Goal: Task Accomplishment & Management: Manage account settings

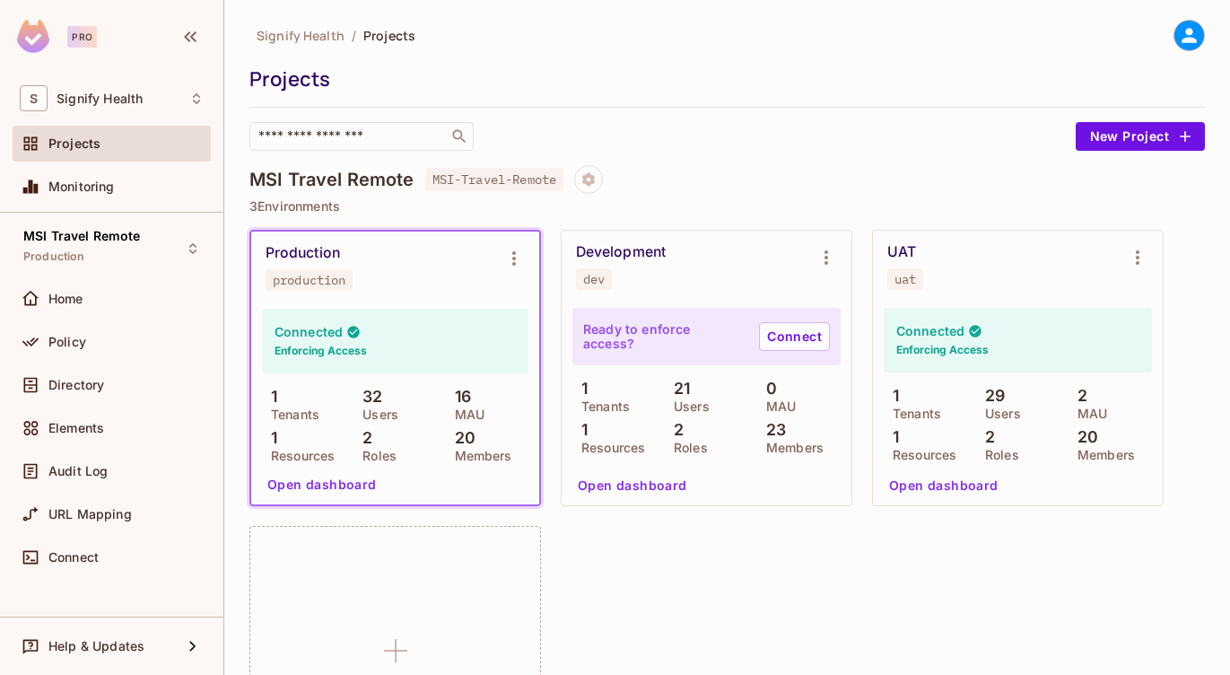
scroll to position [9, 0]
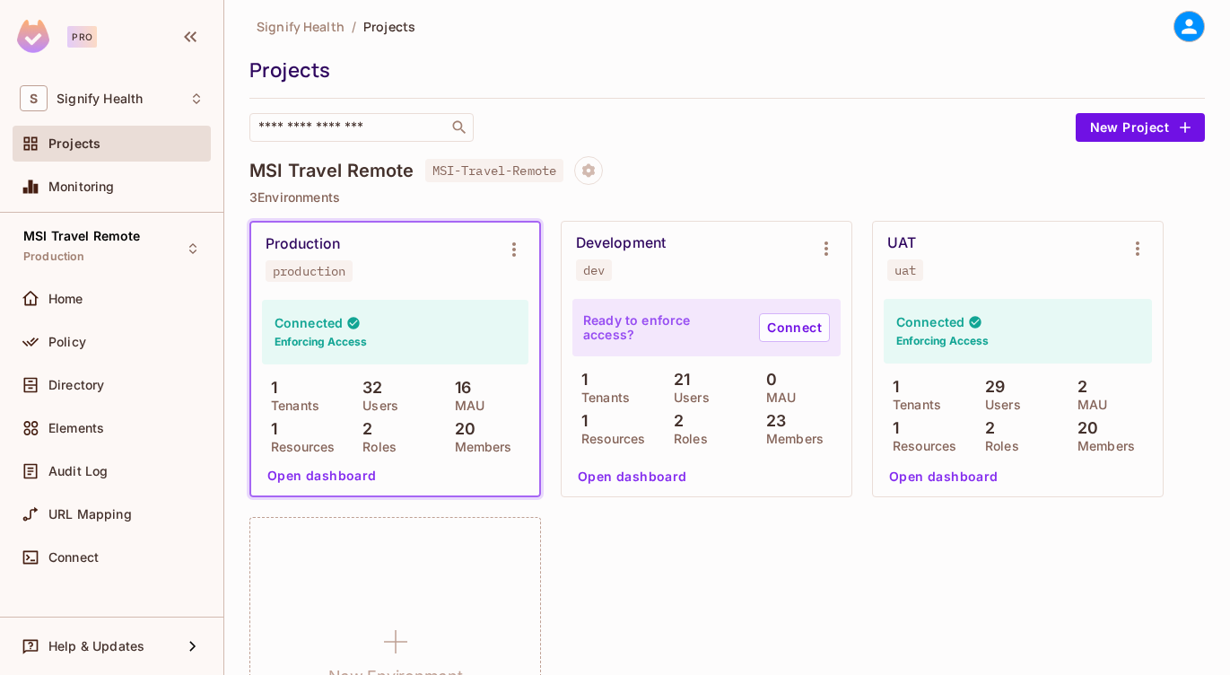
click at [1184, 30] on icon at bounding box center [1189, 26] width 15 height 15
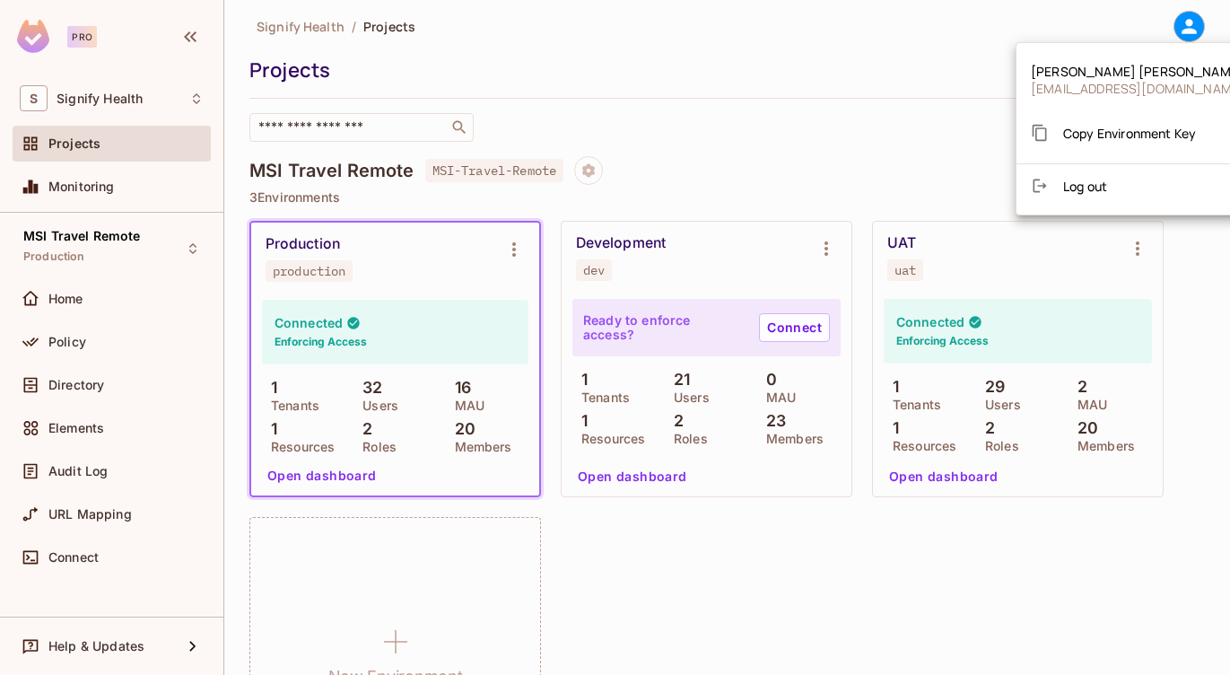
click at [769, 107] on div at bounding box center [615, 337] width 1230 height 675
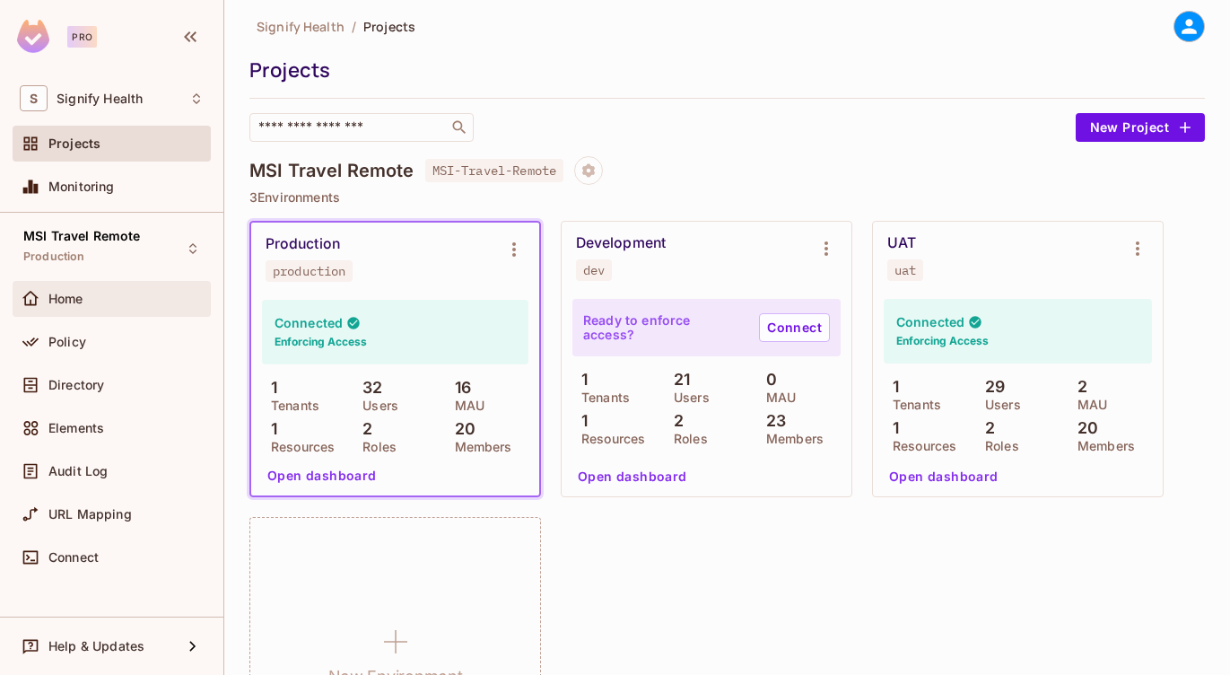
click at [86, 284] on div "Home" at bounding box center [112, 299] width 198 height 36
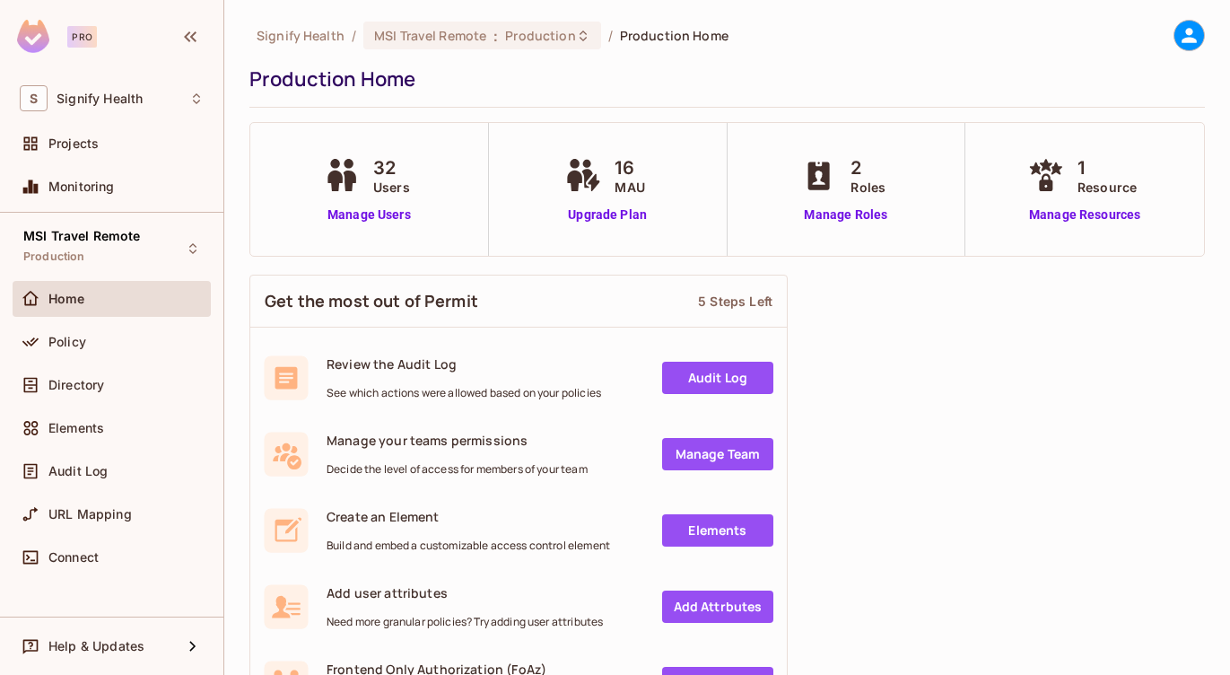
click at [360, 203] on div "32 Users Manage Users" at bounding box center [369, 189] width 100 height 70
click at [356, 213] on link "Manage Users" at bounding box center [369, 214] width 100 height 19
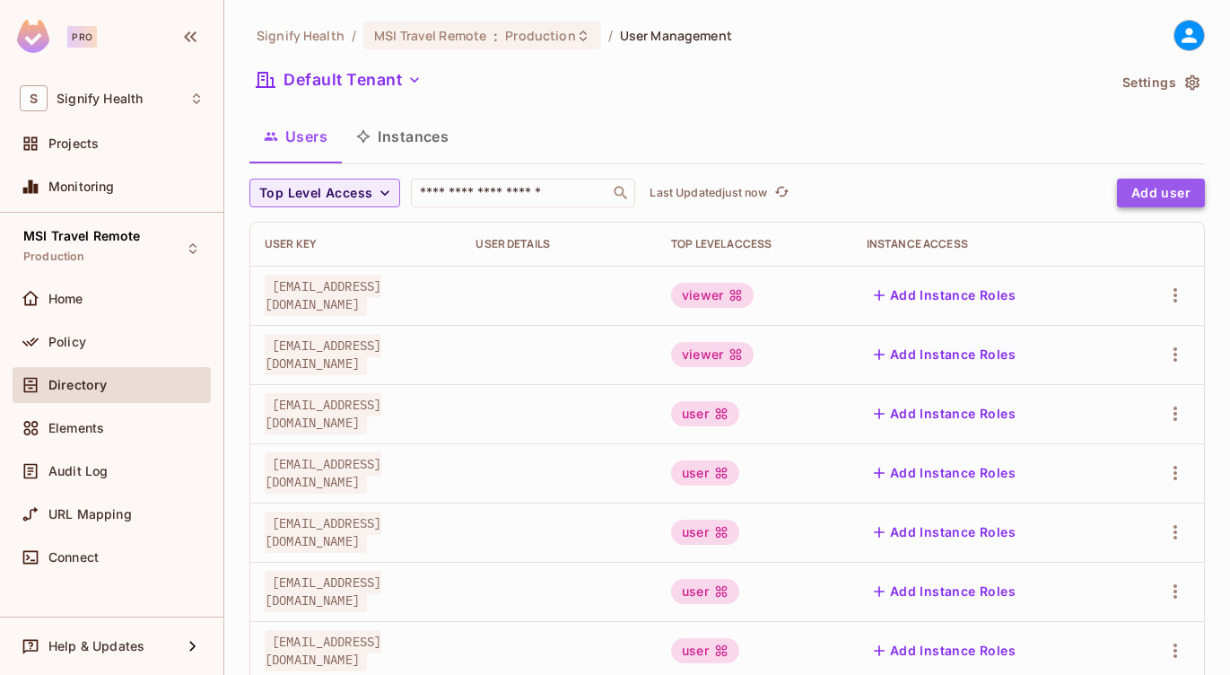
click at [1180, 192] on button "Add user" at bounding box center [1161, 193] width 88 height 29
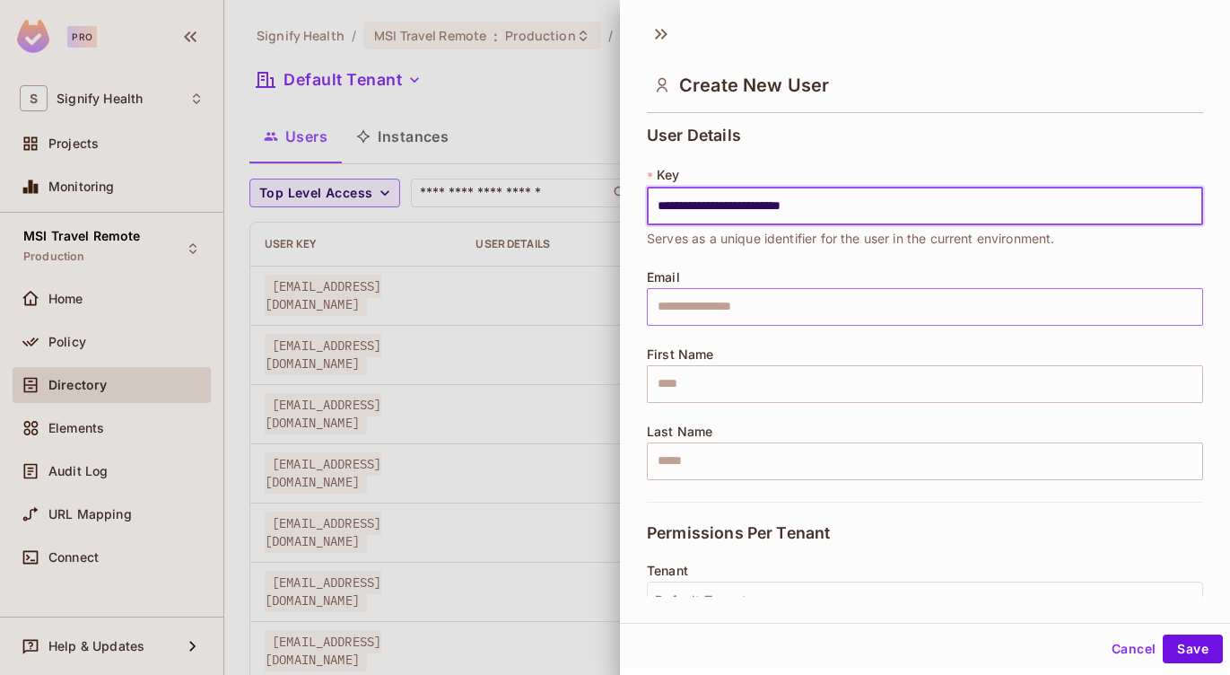
type input "**********"
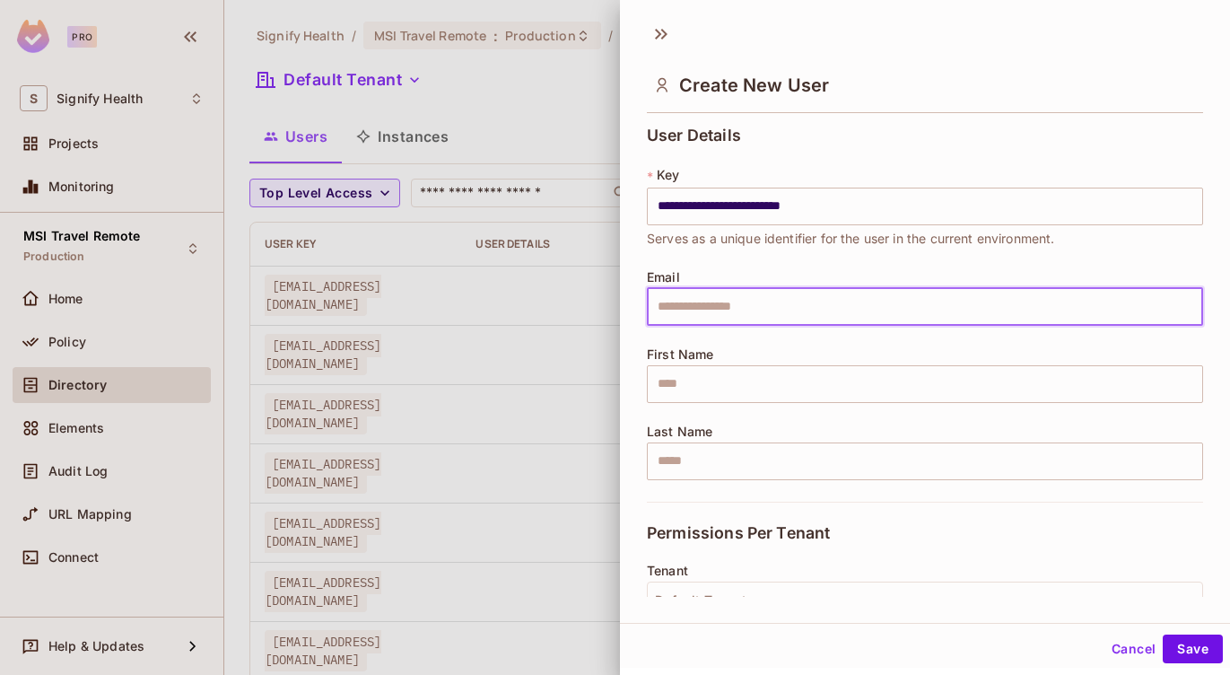
click at [715, 304] on input "text" at bounding box center [925, 307] width 556 height 38
type input "**********"
type input "*******"
type input "********"
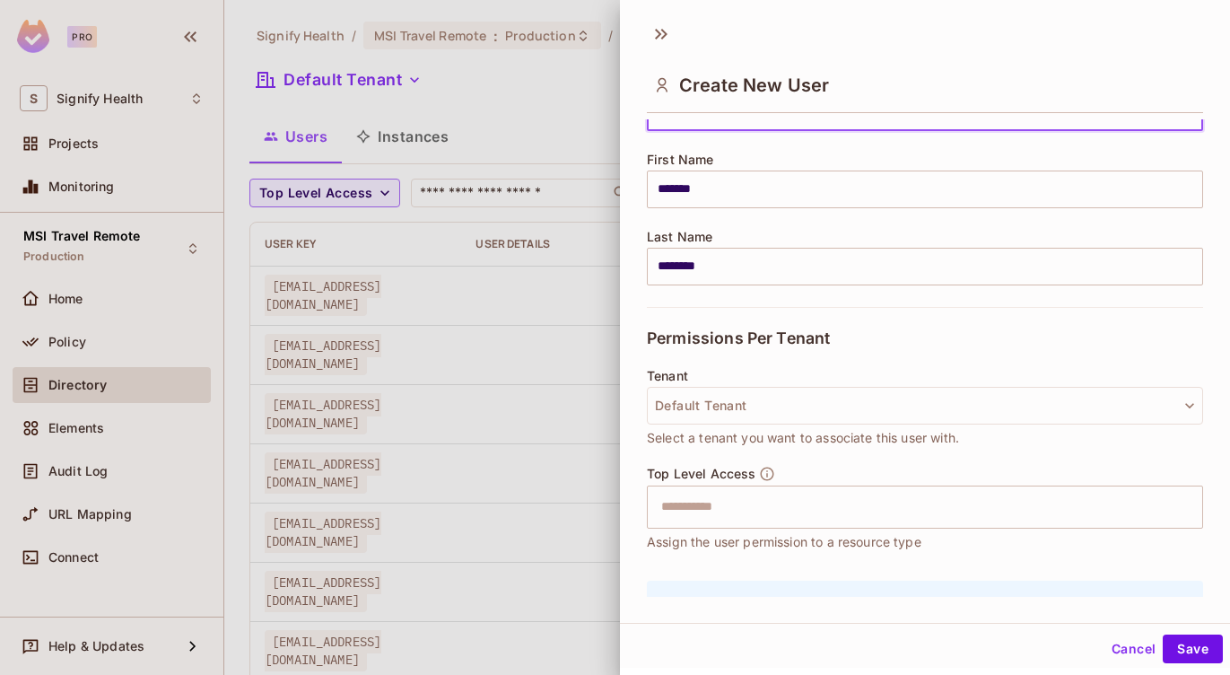
scroll to position [223, 0]
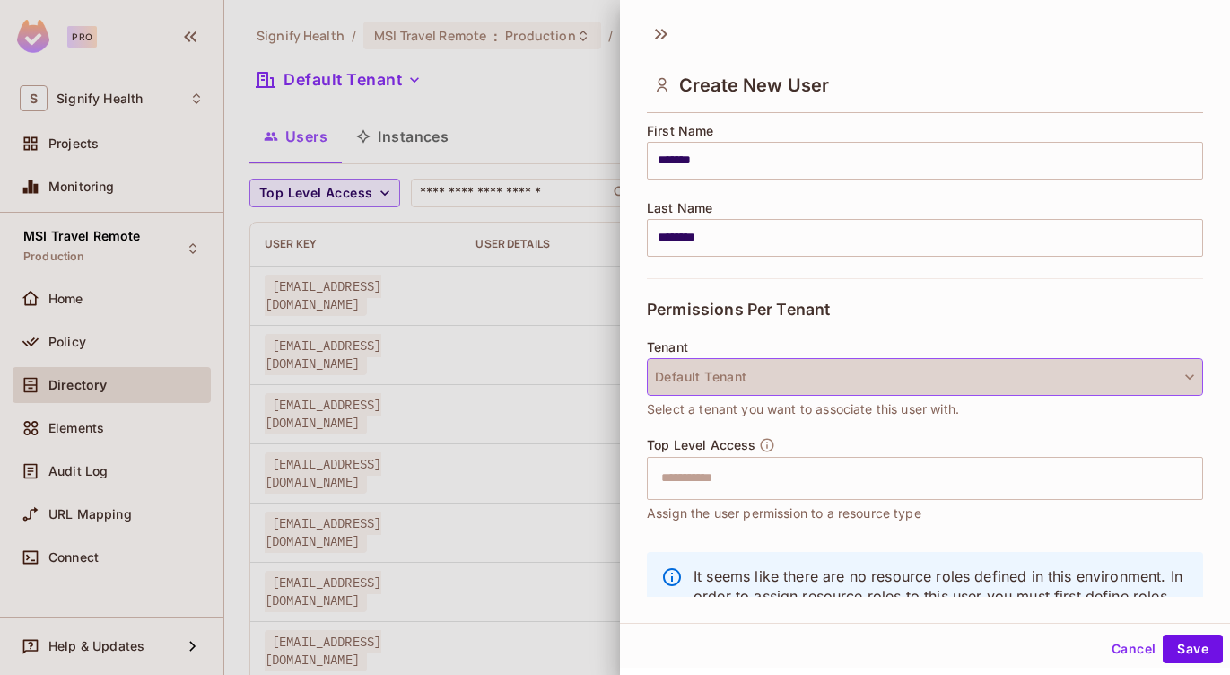
click at [810, 383] on button "Default Tenant" at bounding box center [925, 377] width 556 height 38
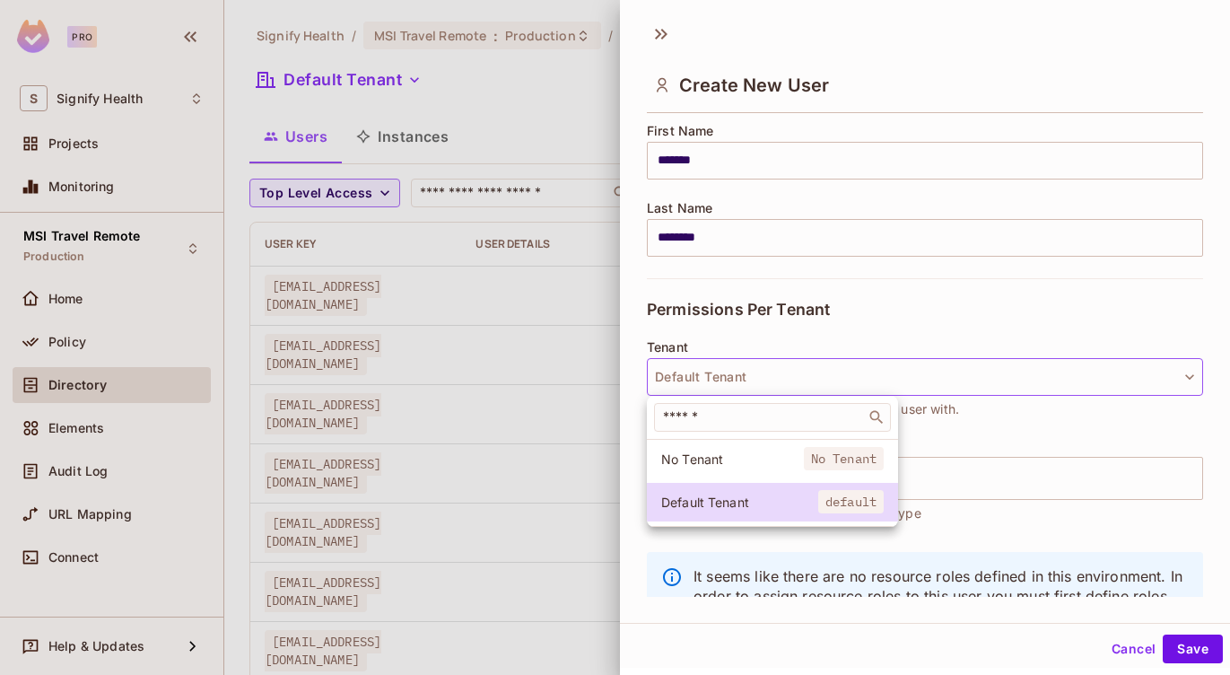
click at [1050, 432] on div at bounding box center [615, 337] width 1230 height 675
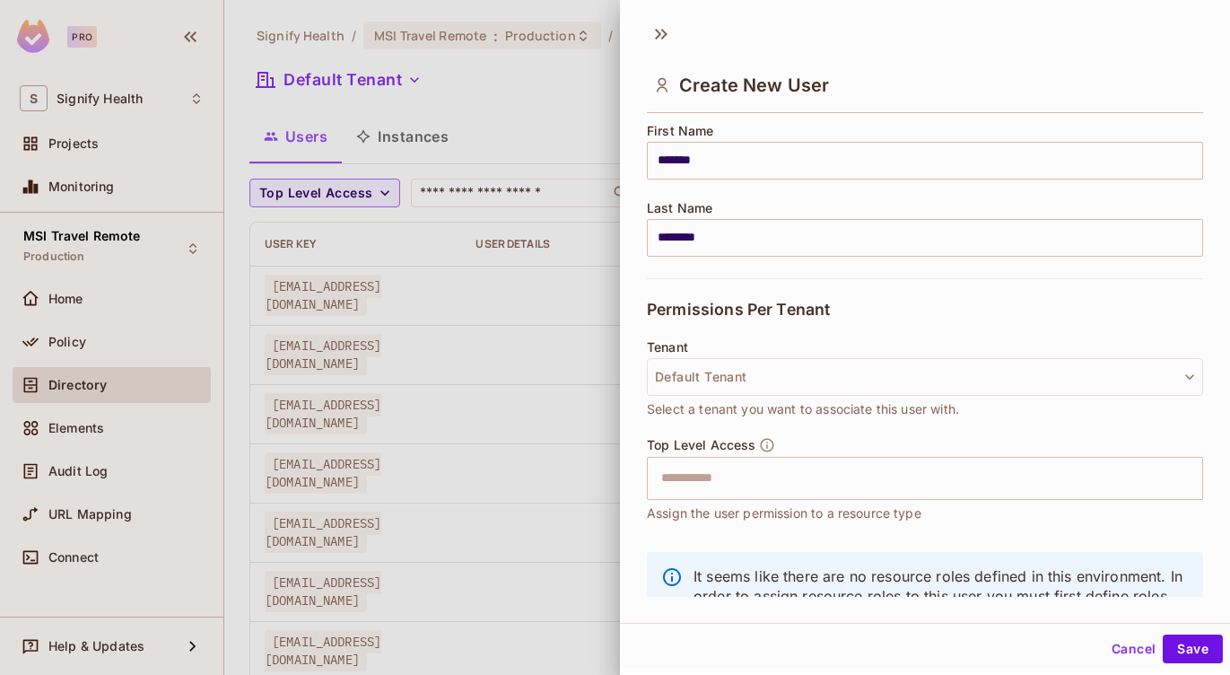
scroll to position [295, 0]
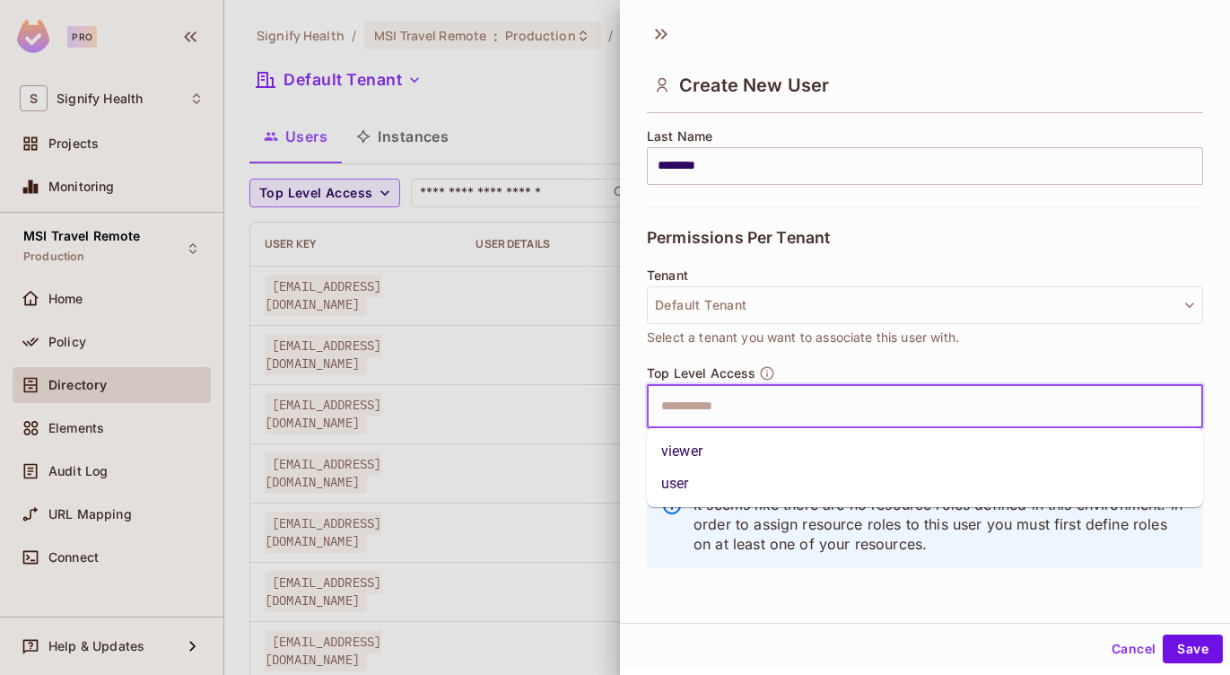
click at [704, 409] on input "text" at bounding box center [909, 406] width 518 height 36
click at [676, 486] on li "user" at bounding box center [925, 483] width 556 height 32
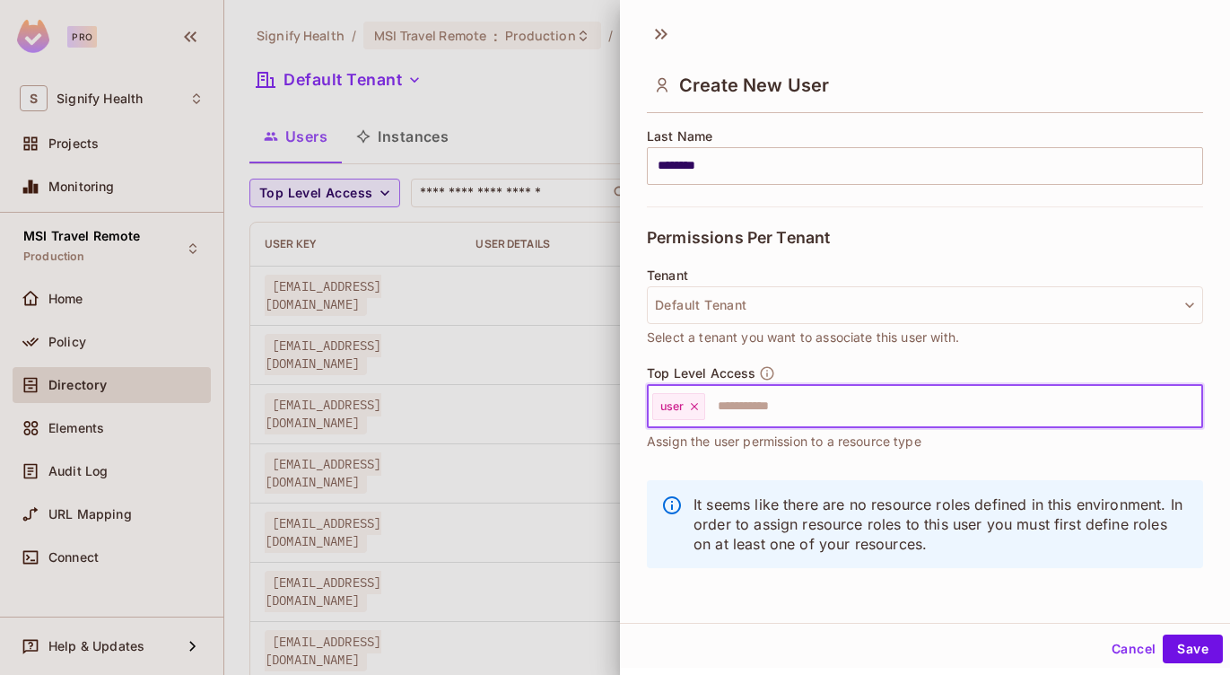
scroll to position [3, 0]
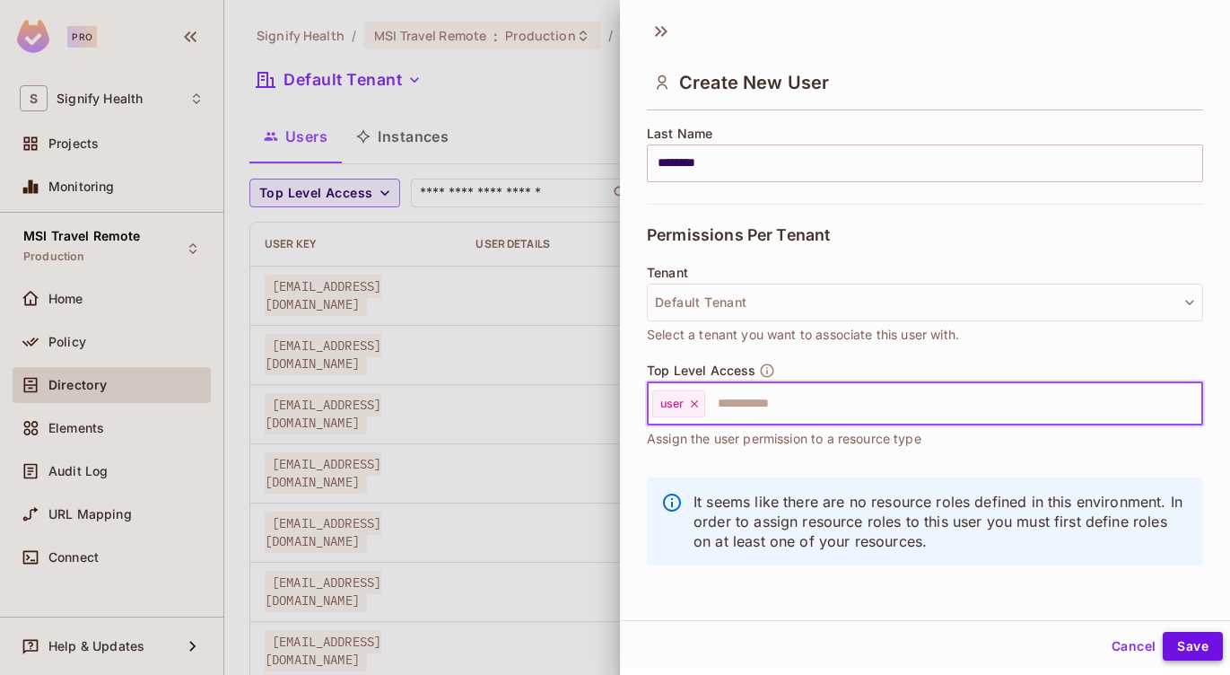
click at [1168, 640] on button "Save" at bounding box center [1193, 646] width 60 height 29
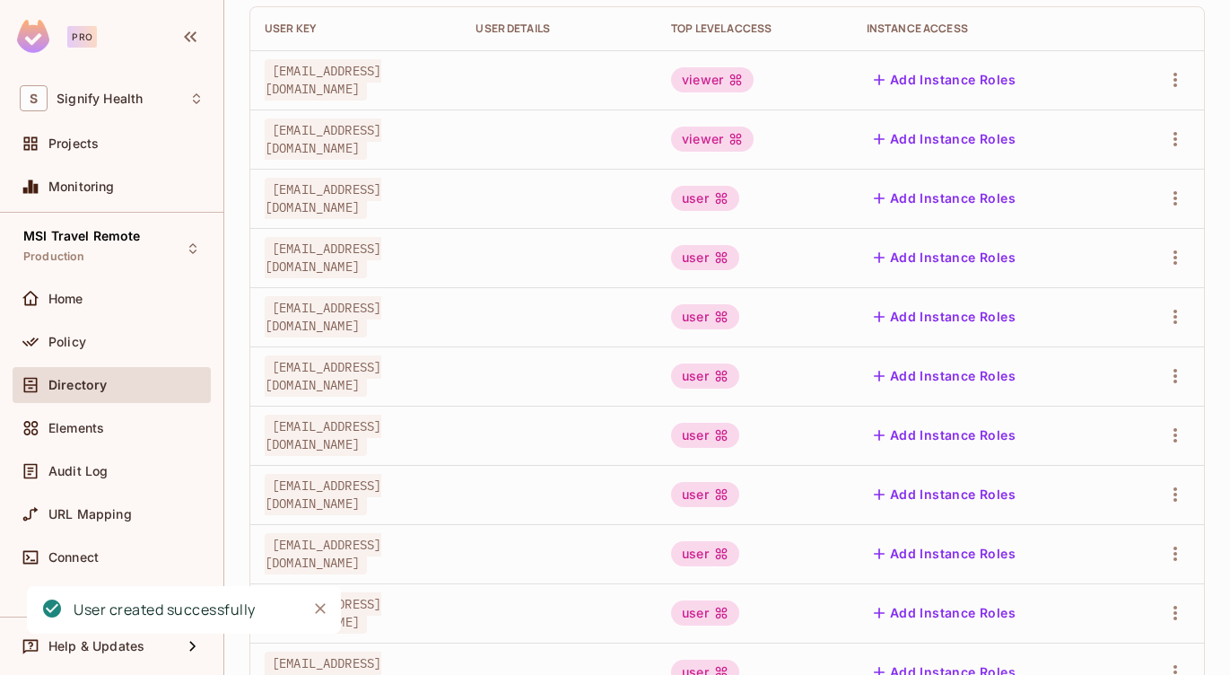
scroll to position [0, 0]
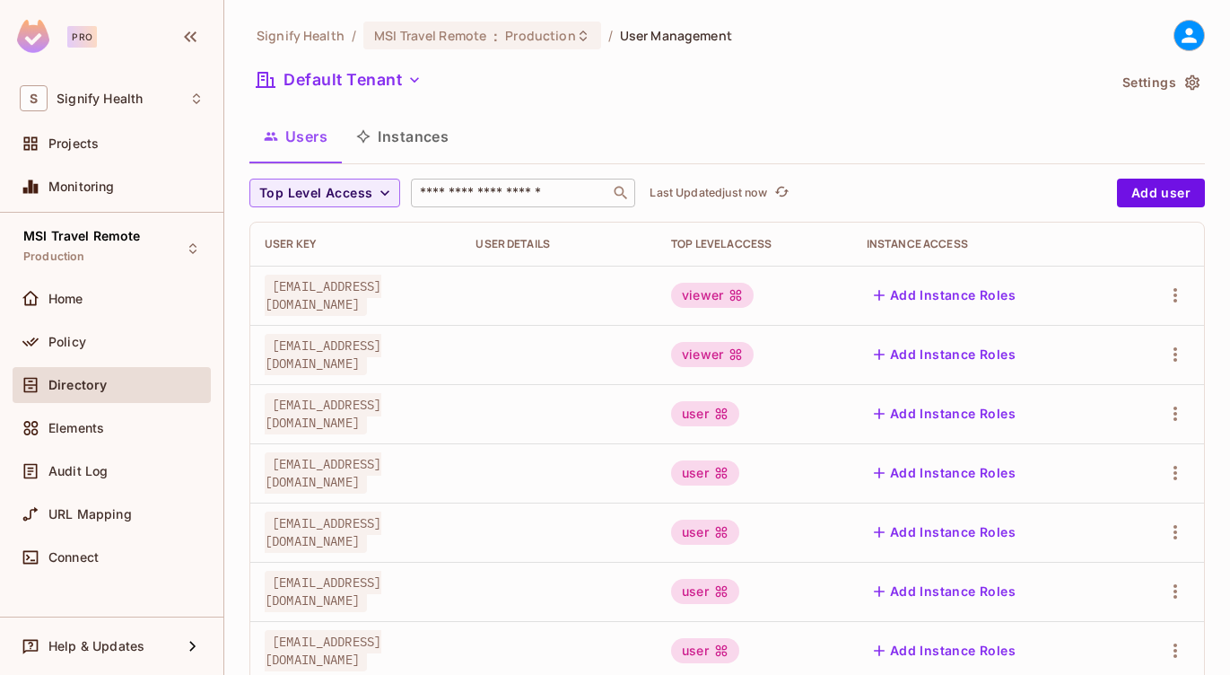
click at [464, 191] on input "text" at bounding box center [510, 193] width 188 height 18
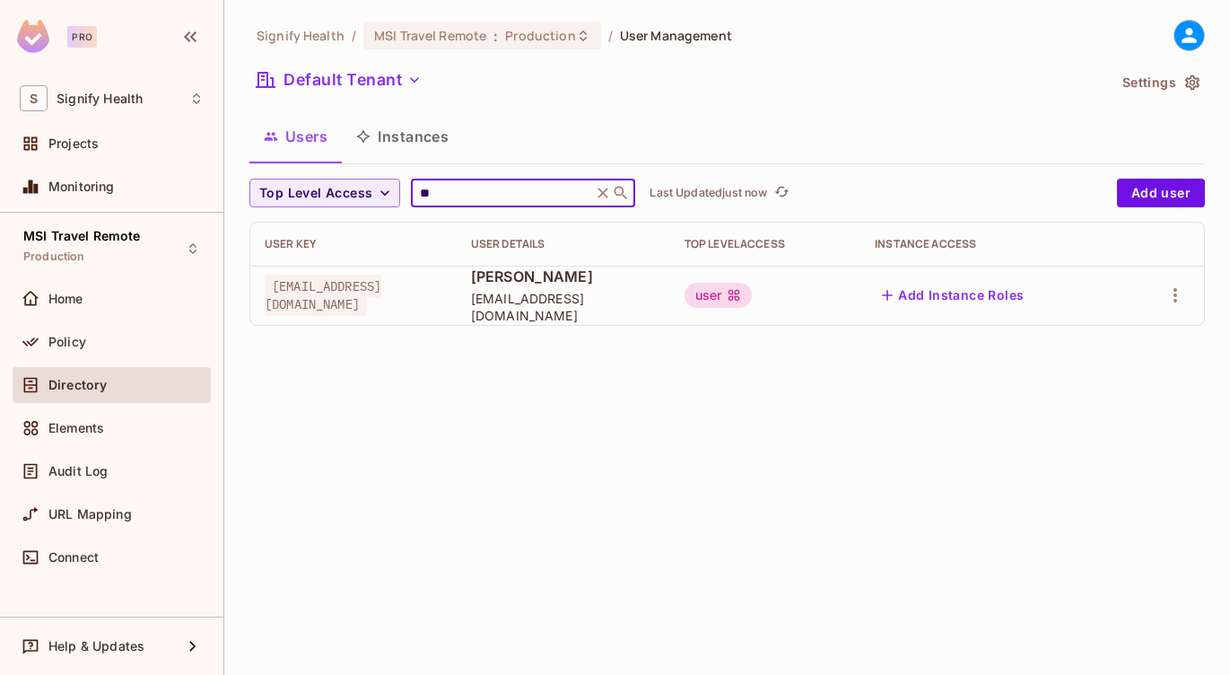
type input "**********"
click at [974, 179] on div "**********" at bounding box center [678, 193] width 859 height 29
click at [297, 128] on button "Users" at bounding box center [295, 136] width 92 height 45
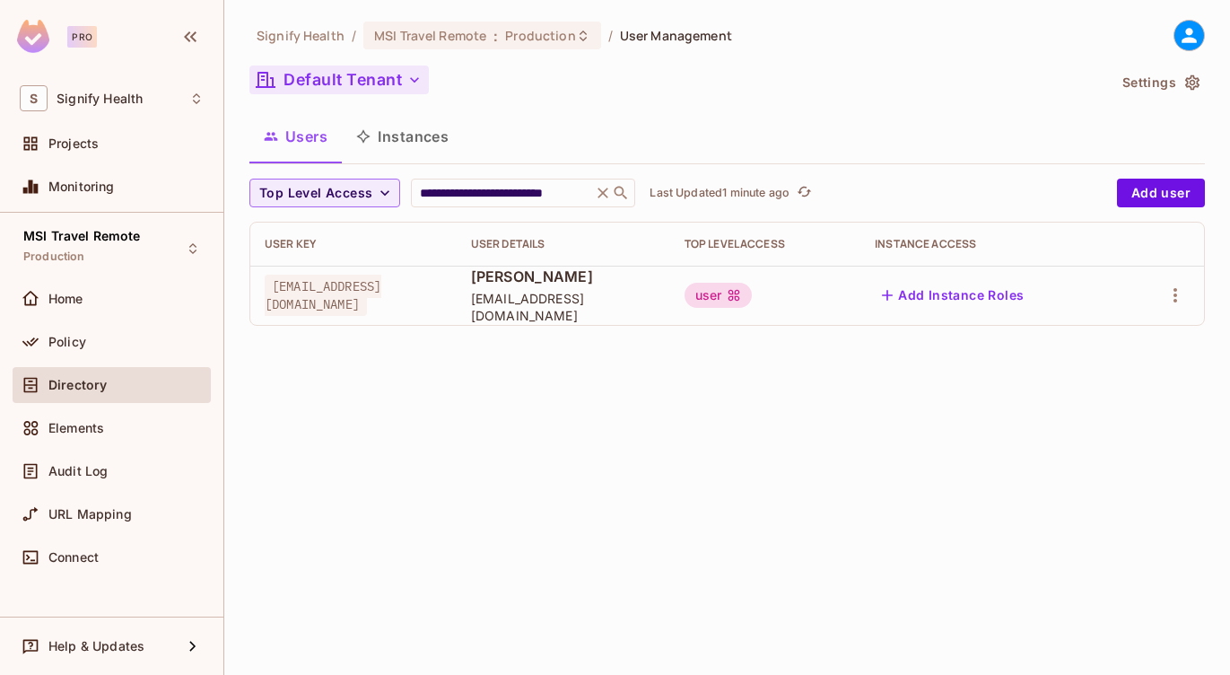
click at [358, 72] on button "Default Tenant" at bounding box center [338, 79] width 179 height 29
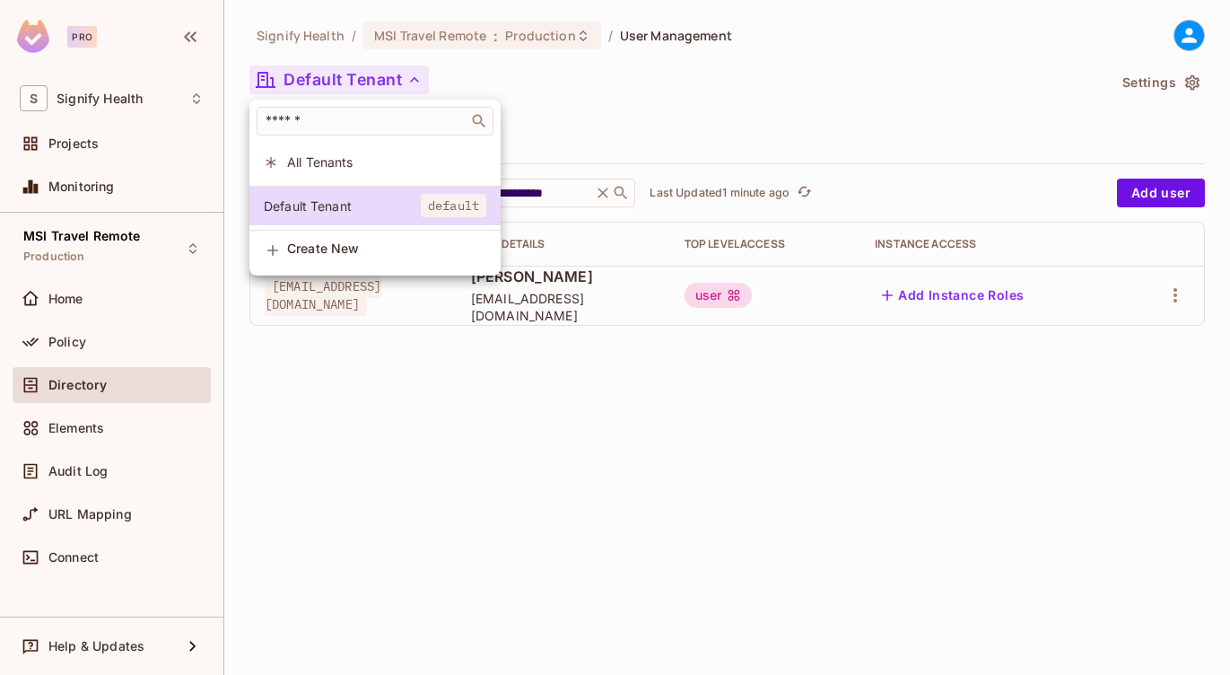
click at [322, 153] on span "All Tenants" at bounding box center [386, 161] width 199 height 17
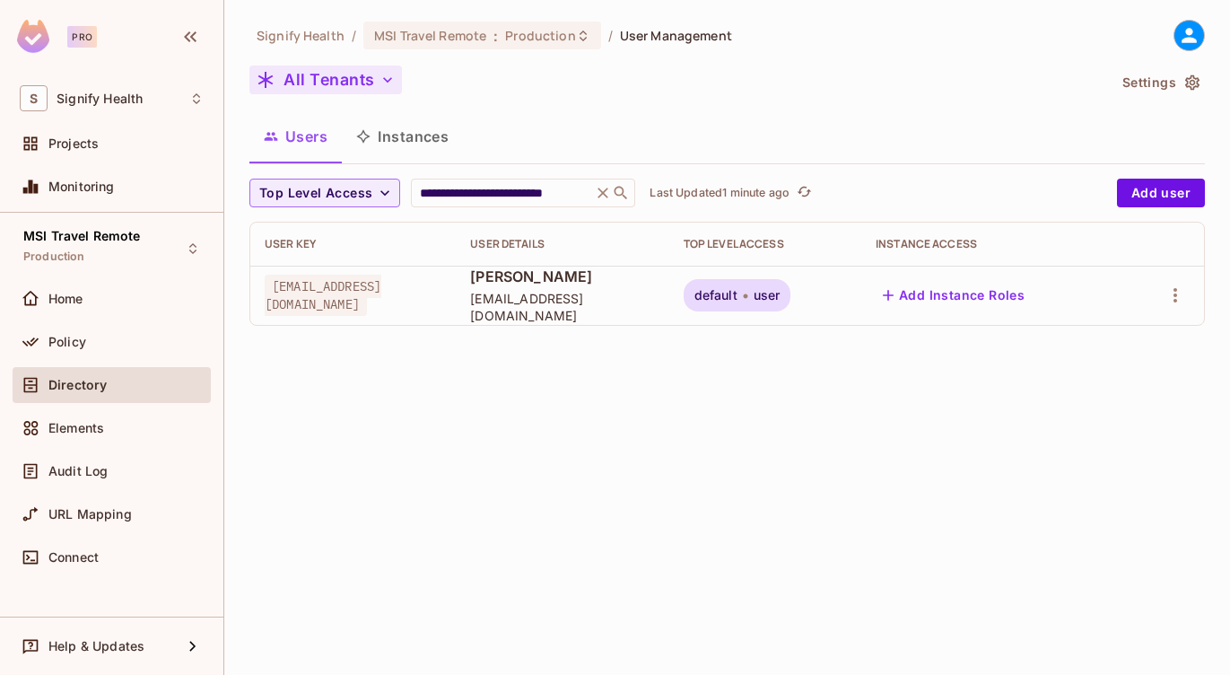
click at [306, 67] on button "All Tenants" at bounding box center [325, 79] width 153 height 29
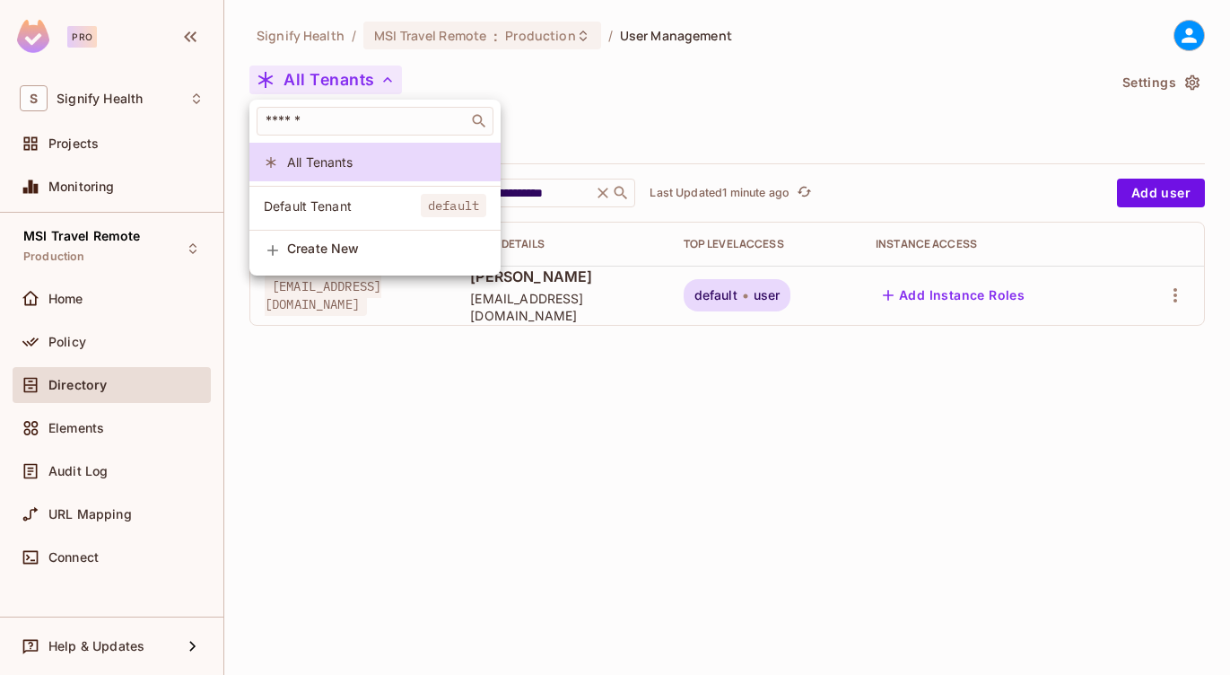
click at [281, 202] on span "Default Tenant" at bounding box center [342, 205] width 157 height 17
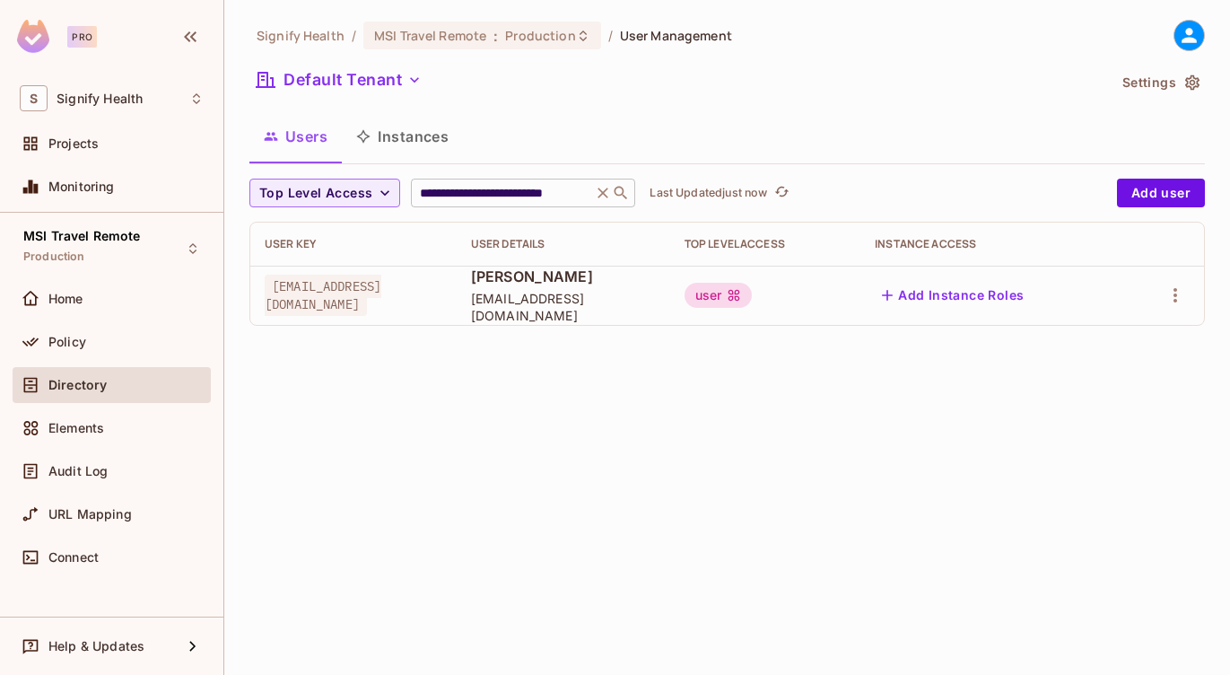
click at [612, 196] on icon at bounding box center [621, 193] width 18 height 18
click at [596, 196] on icon at bounding box center [603, 193] width 18 height 18
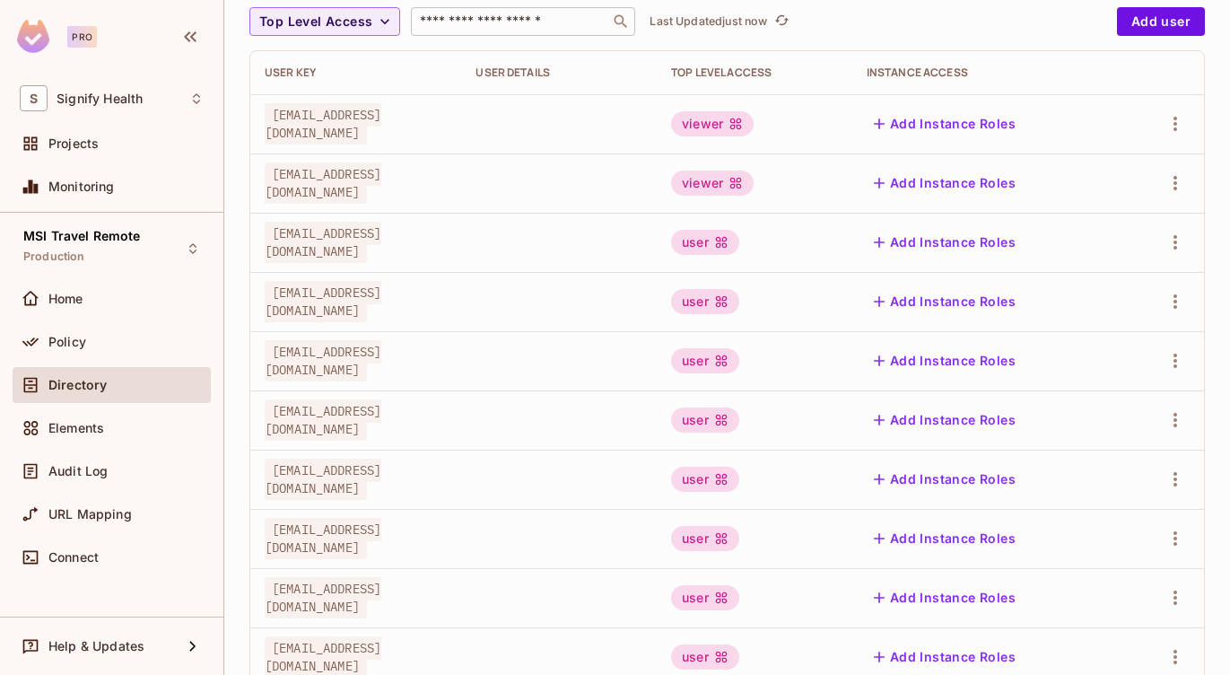
scroll to position [579, 0]
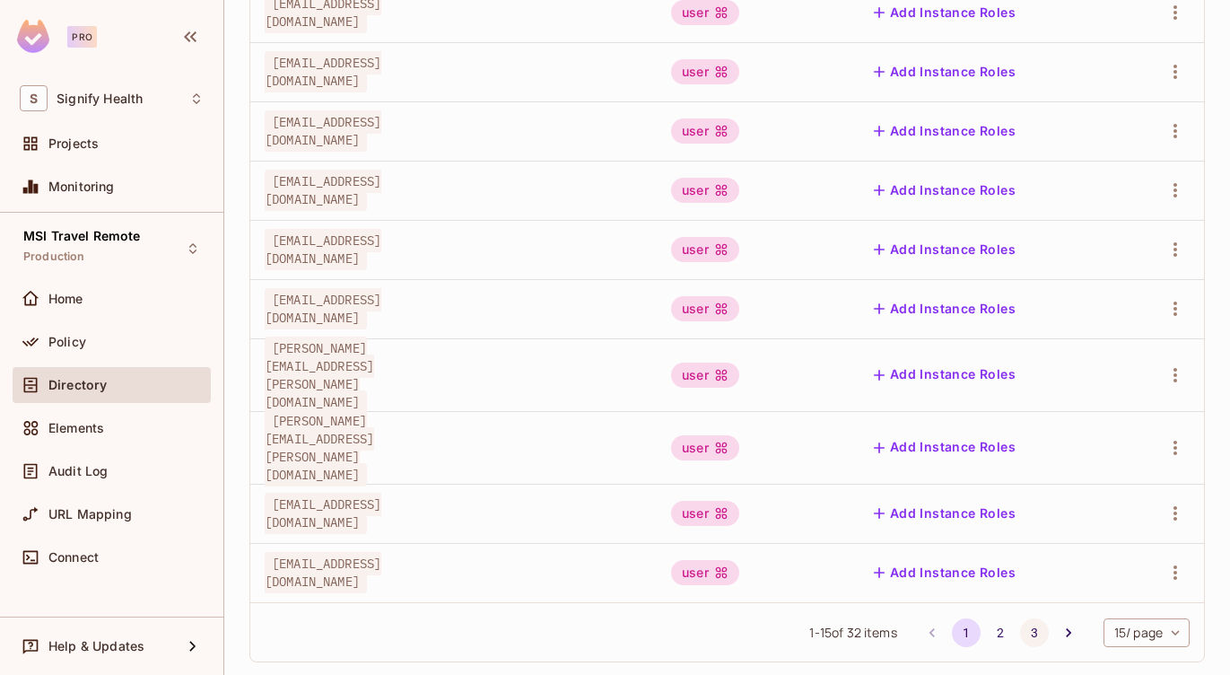
click at [1029, 618] on button "3" at bounding box center [1034, 632] width 29 height 29
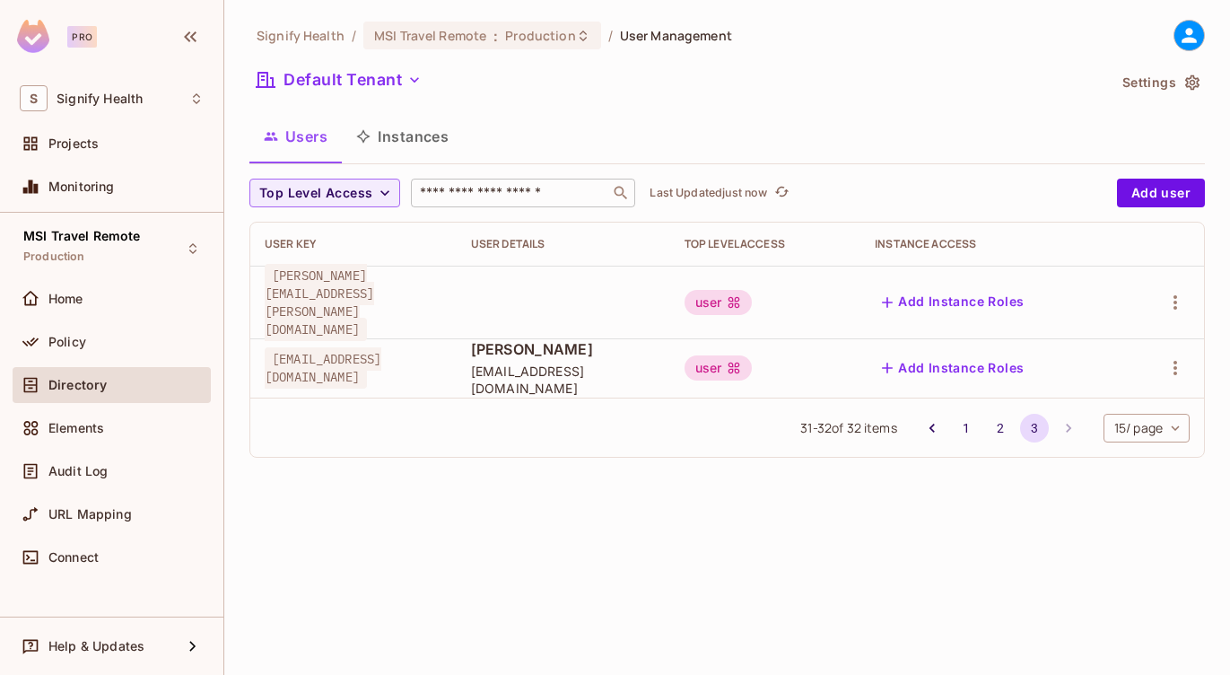
click at [381, 348] on span "[EMAIL_ADDRESS][DOMAIN_NAME]" at bounding box center [323, 367] width 117 height 41
click at [958, 417] on button "1" at bounding box center [966, 428] width 29 height 29
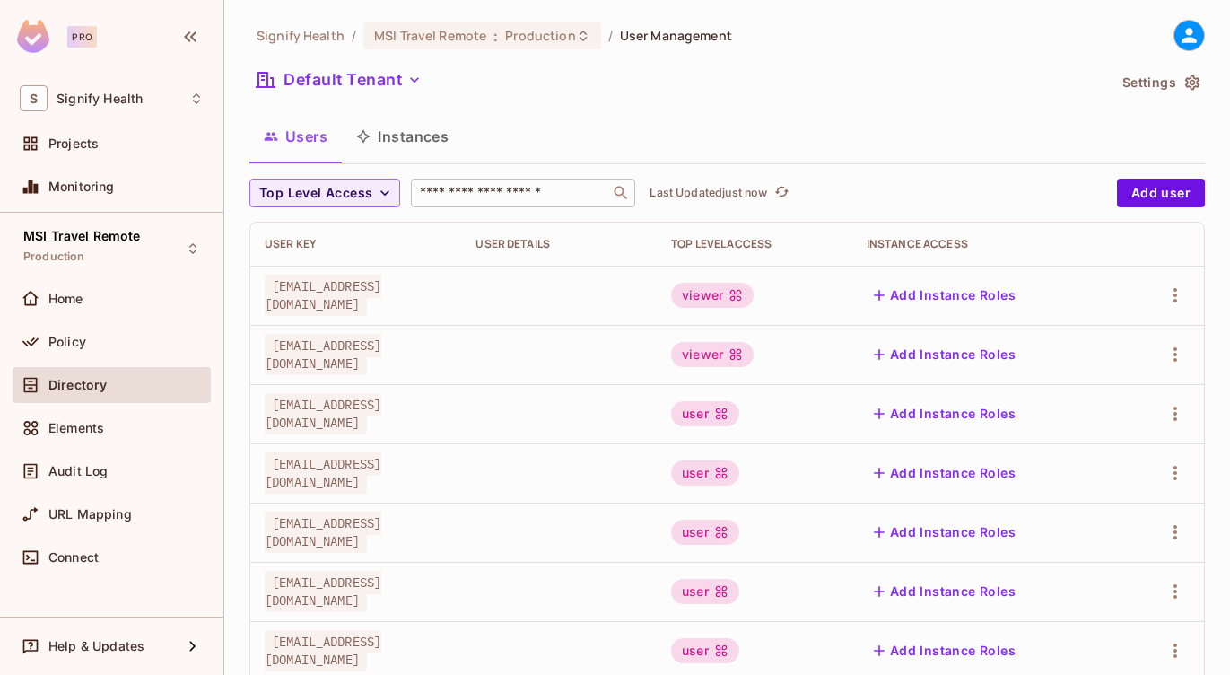
scroll to position [579, 0]
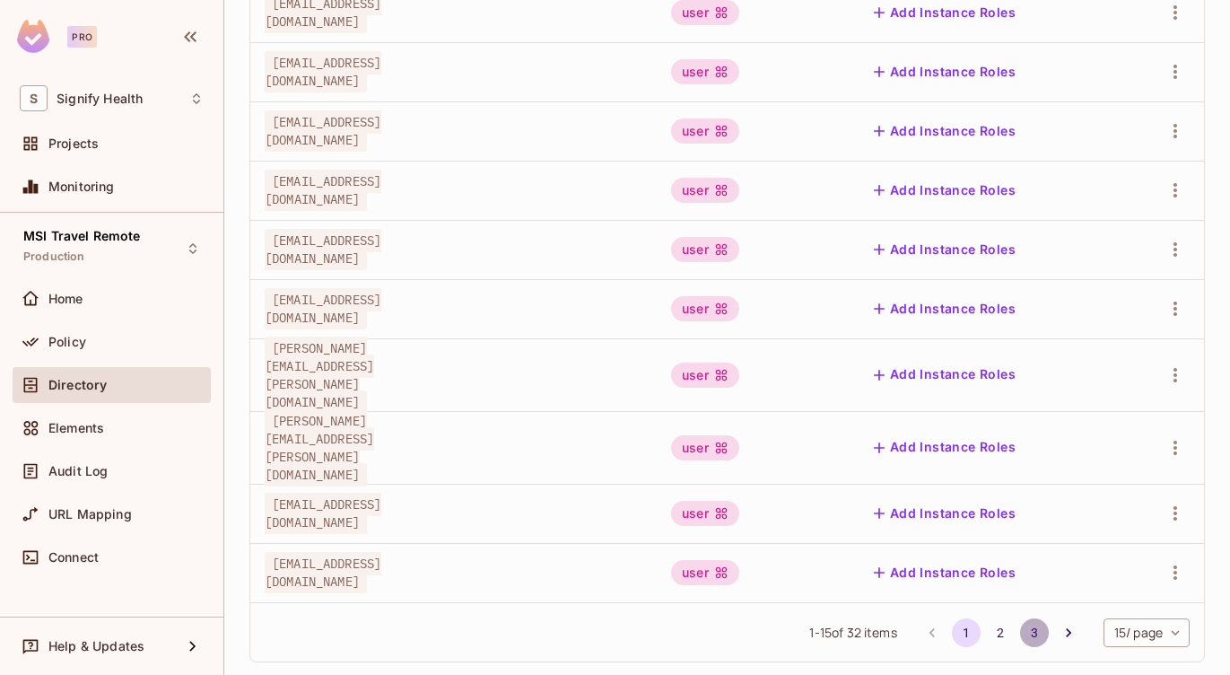
click at [1035, 618] on button "3" at bounding box center [1034, 632] width 29 height 29
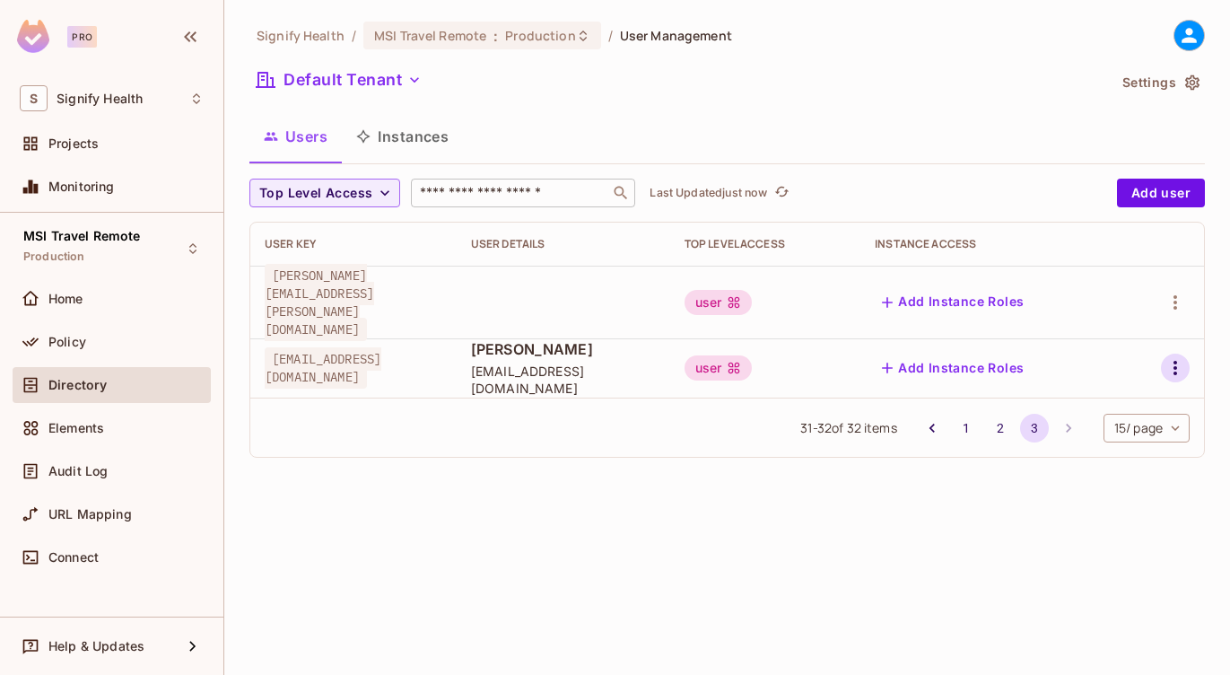
click at [1168, 357] on icon "button" at bounding box center [1175, 368] width 22 height 22
click at [1074, 406] on span "Edit" at bounding box center [1080, 395] width 35 height 29
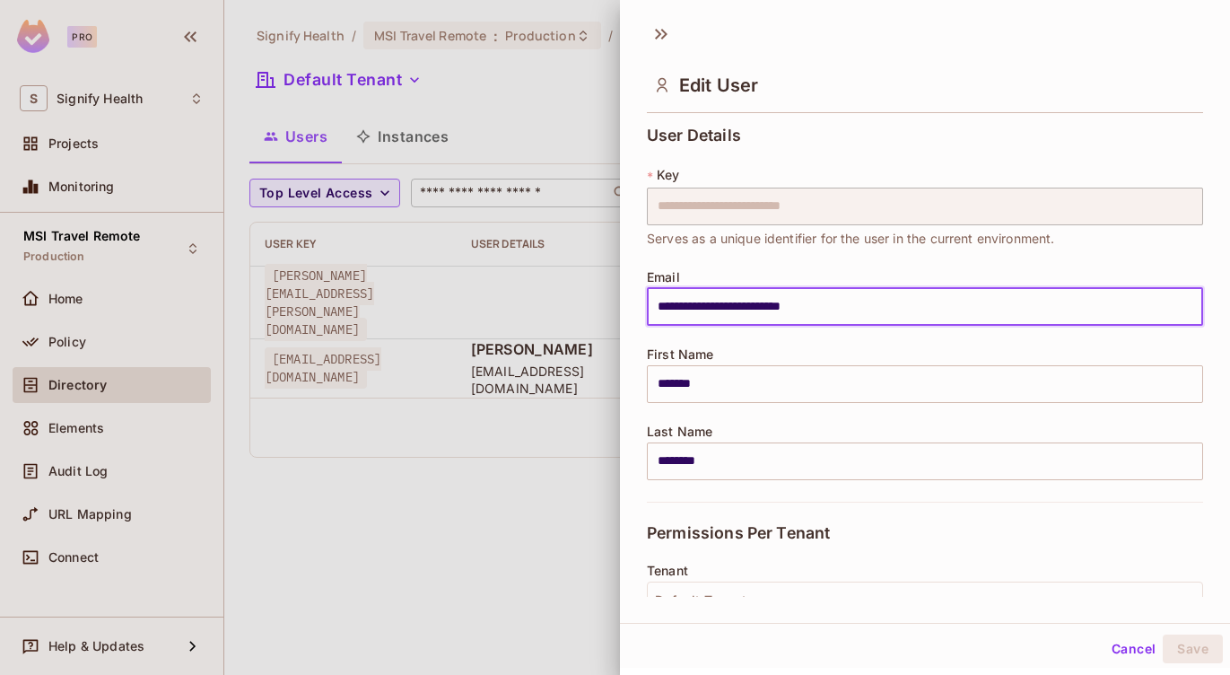
drag, startPoint x: 861, startPoint y: 299, endPoint x: 517, endPoint y: 261, distance: 346.5
click at [517, 261] on div "**********" at bounding box center [615, 337] width 1230 height 675
drag, startPoint x: 854, startPoint y: 304, endPoint x: 588, endPoint y: 291, distance: 266.8
click at [588, 291] on div "**********" at bounding box center [615, 337] width 1230 height 675
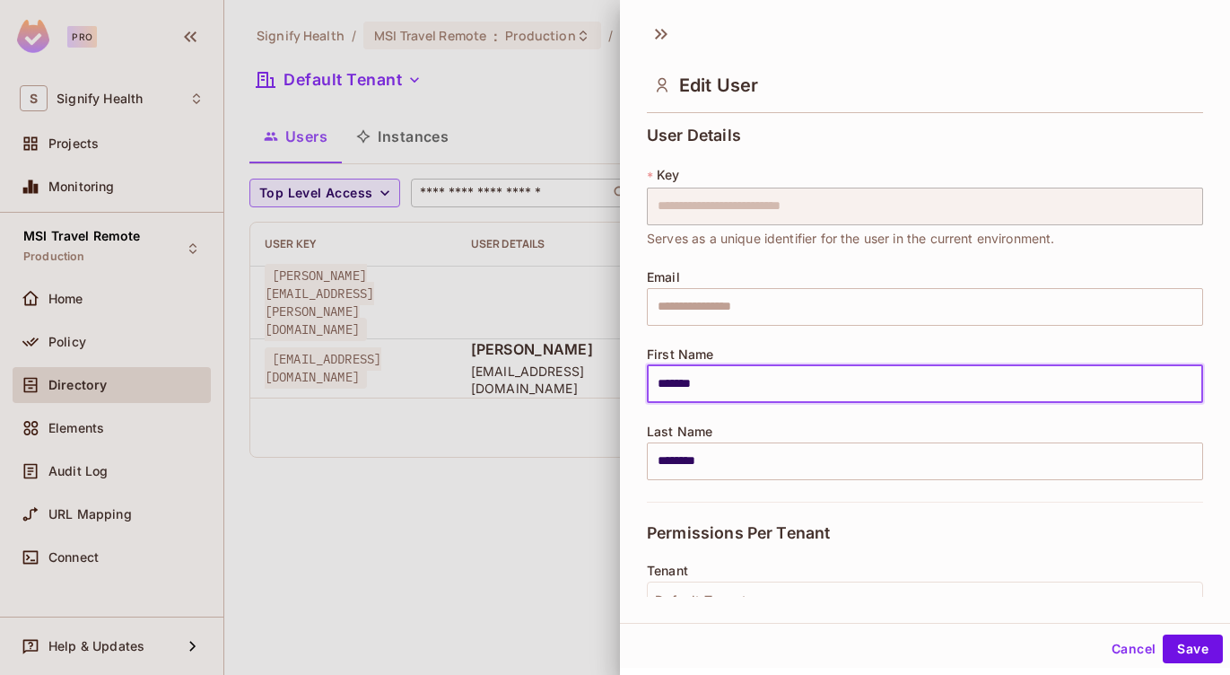
drag, startPoint x: 727, startPoint y: 379, endPoint x: 527, endPoint y: 373, distance: 200.2
click at [527, 373] on div "**********" at bounding box center [615, 337] width 1230 height 675
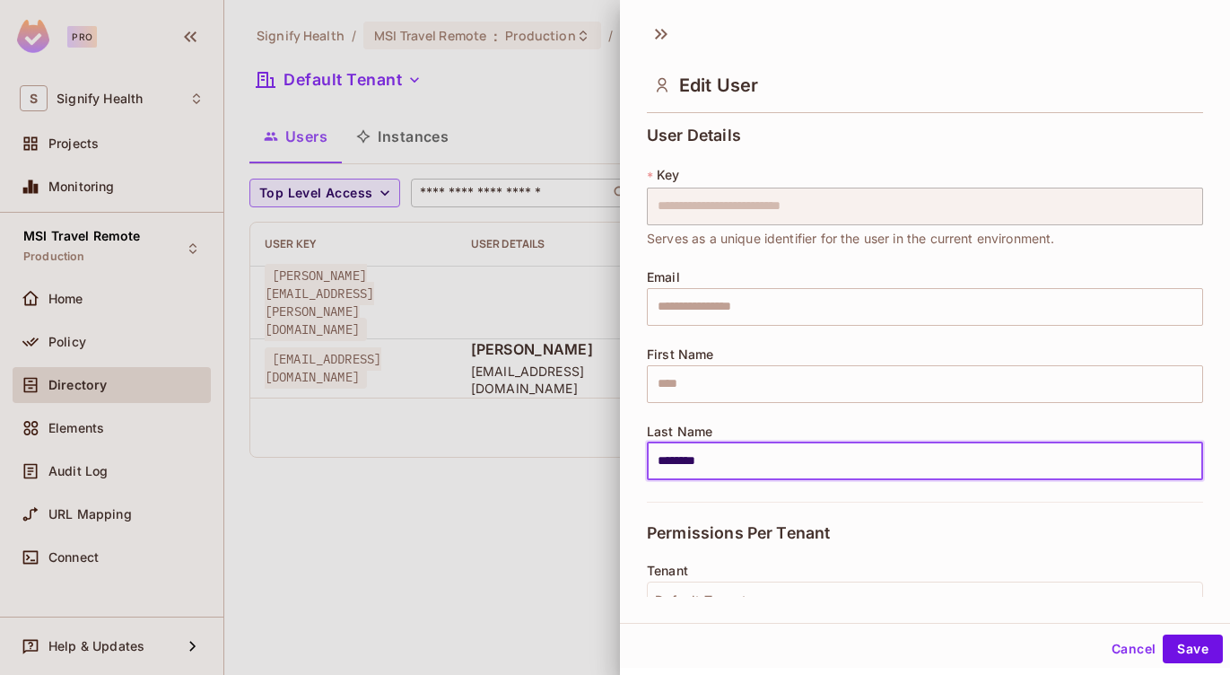
drag, startPoint x: 734, startPoint y: 473, endPoint x: 590, endPoint y: 458, distance: 144.3
click at [590, 458] on div "**********" at bounding box center [615, 337] width 1230 height 675
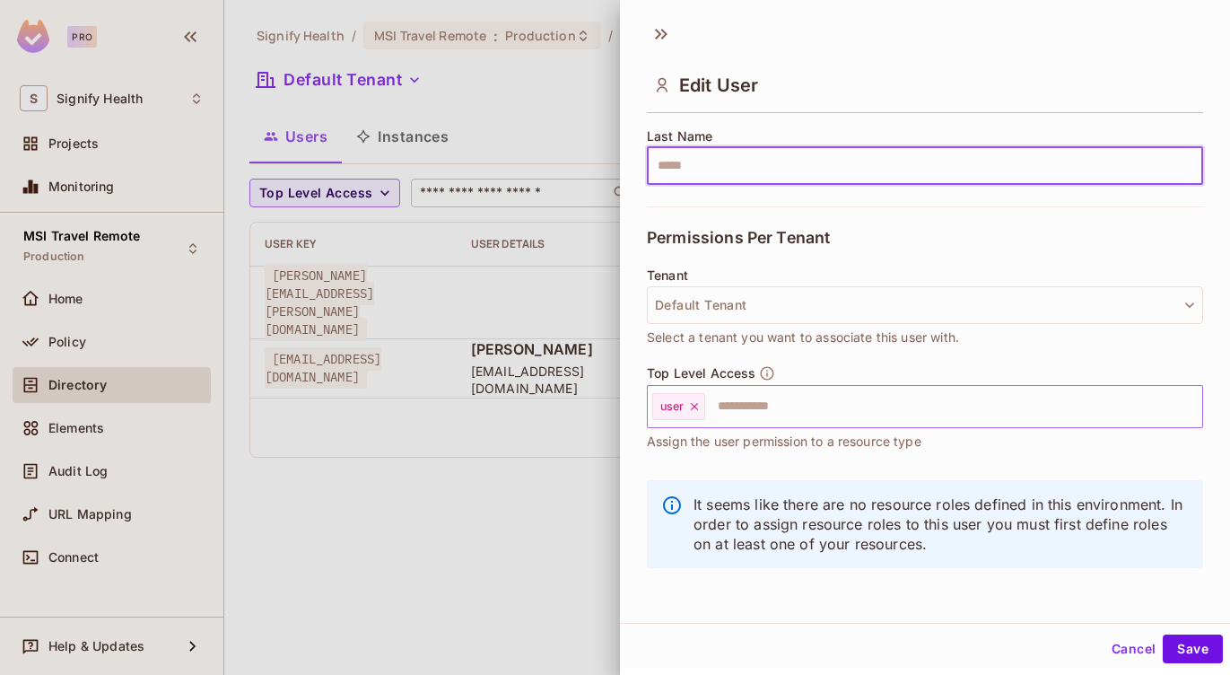
click at [691, 410] on icon at bounding box center [694, 406] width 13 height 13
click at [711, 405] on input "text" at bounding box center [909, 406] width 518 height 36
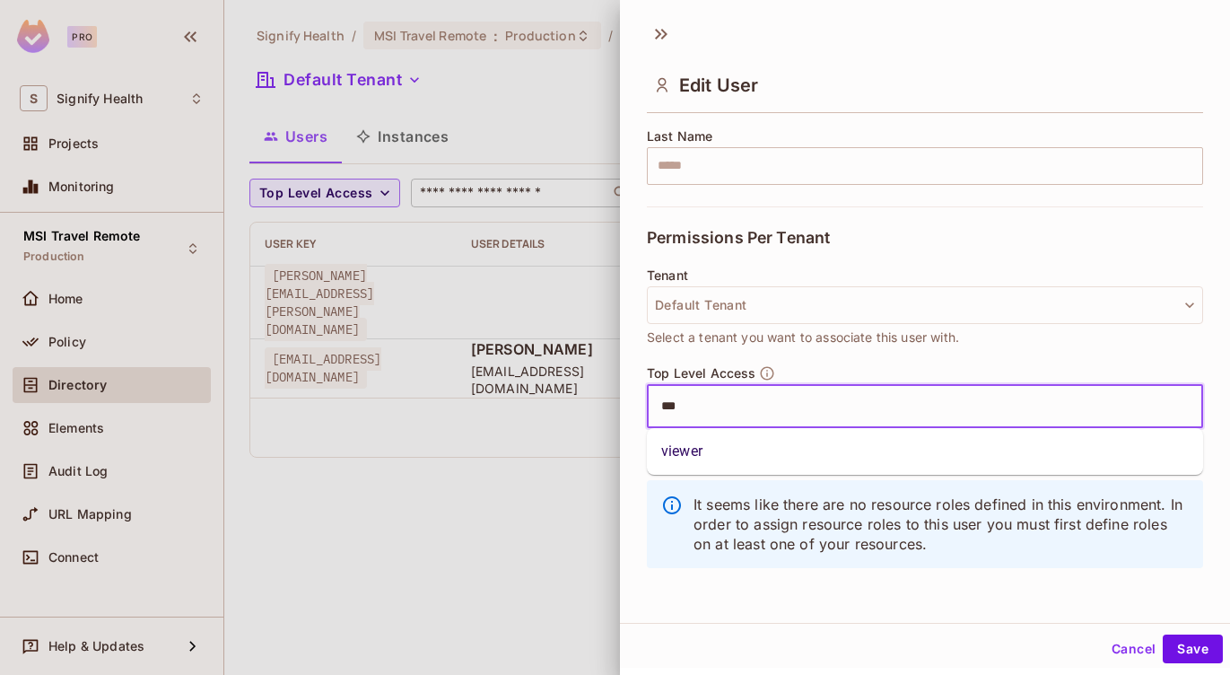
type input "****"
click at [719, 456] on li "viewer" at bounding box center [925, 451] width 556 height 32
click at [1190, 654] on button "Save" at bounding box center [1193, 648] width 60 height 29
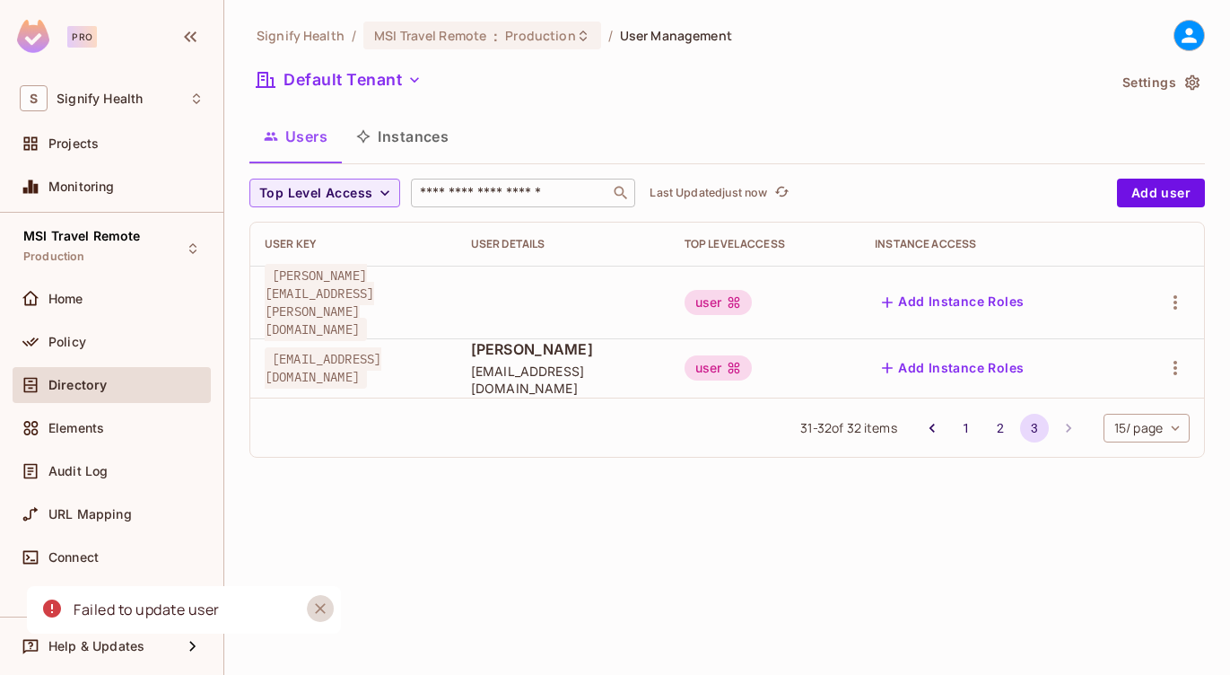
click at [329, 606] on button "Close" at bounding box center [320, 608] width 27 height 27
click at [953, 414] on button "1" at bounding box center [966, 428] width 29 height 29
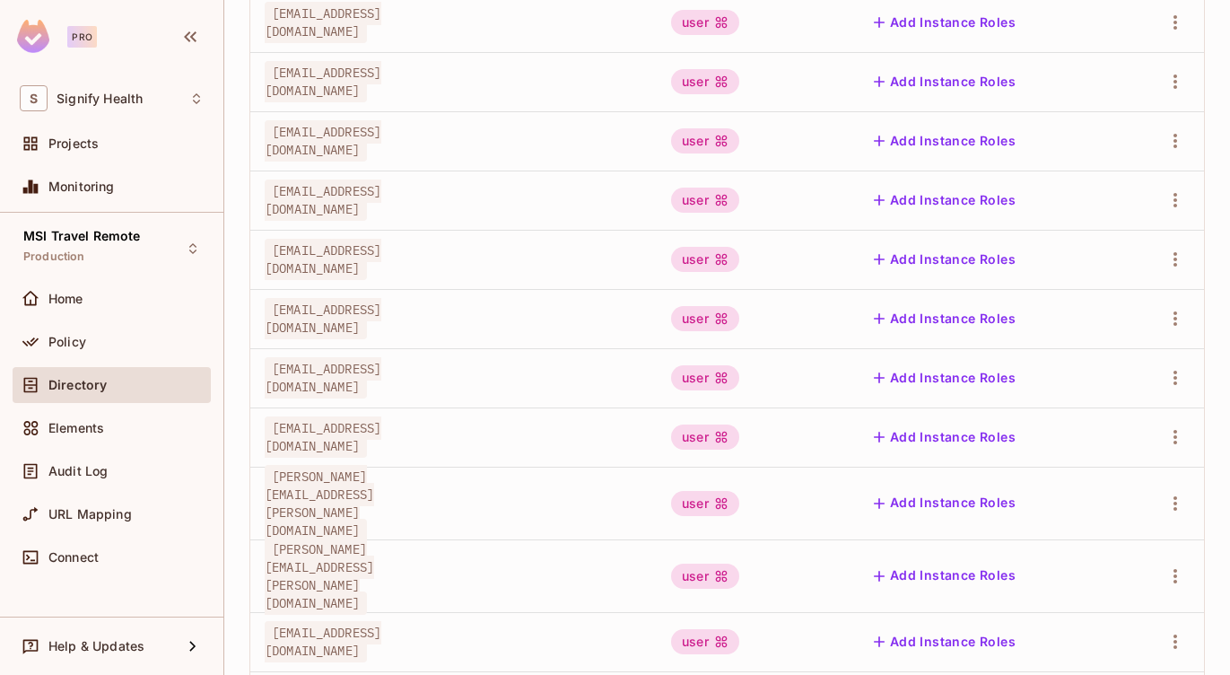
scroll to position [579, 0]
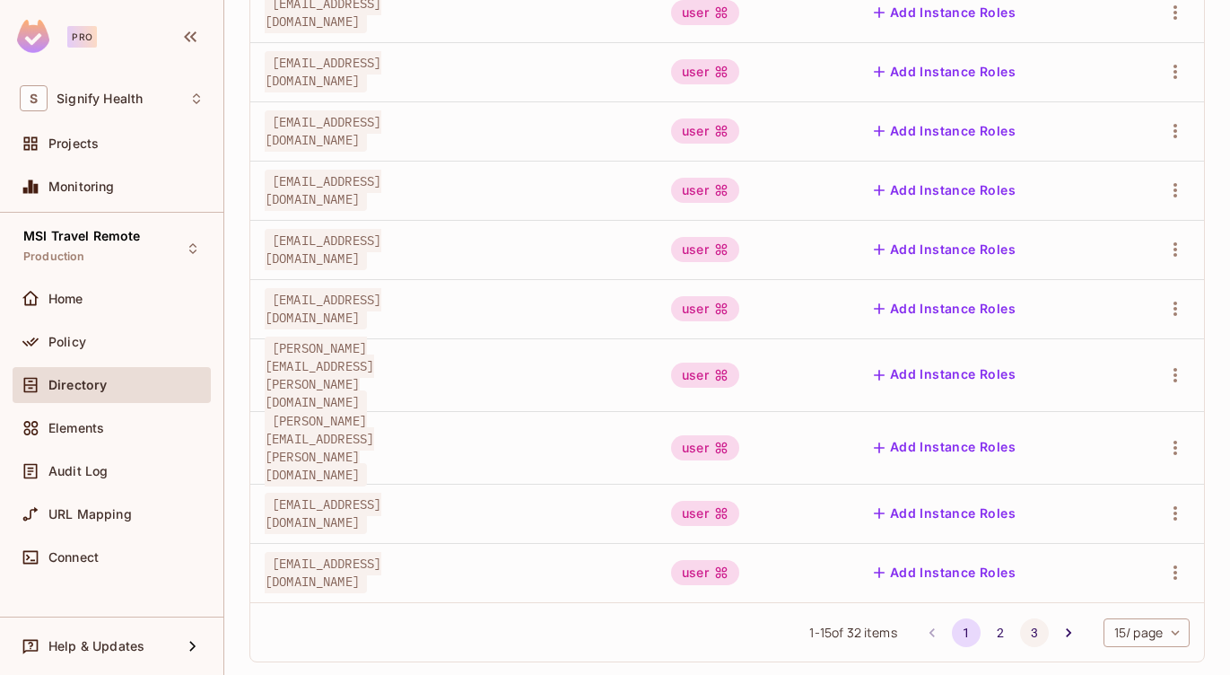
click at [1030, 618] on button "3" at bounding box center [1034, 632] width 29 height 29
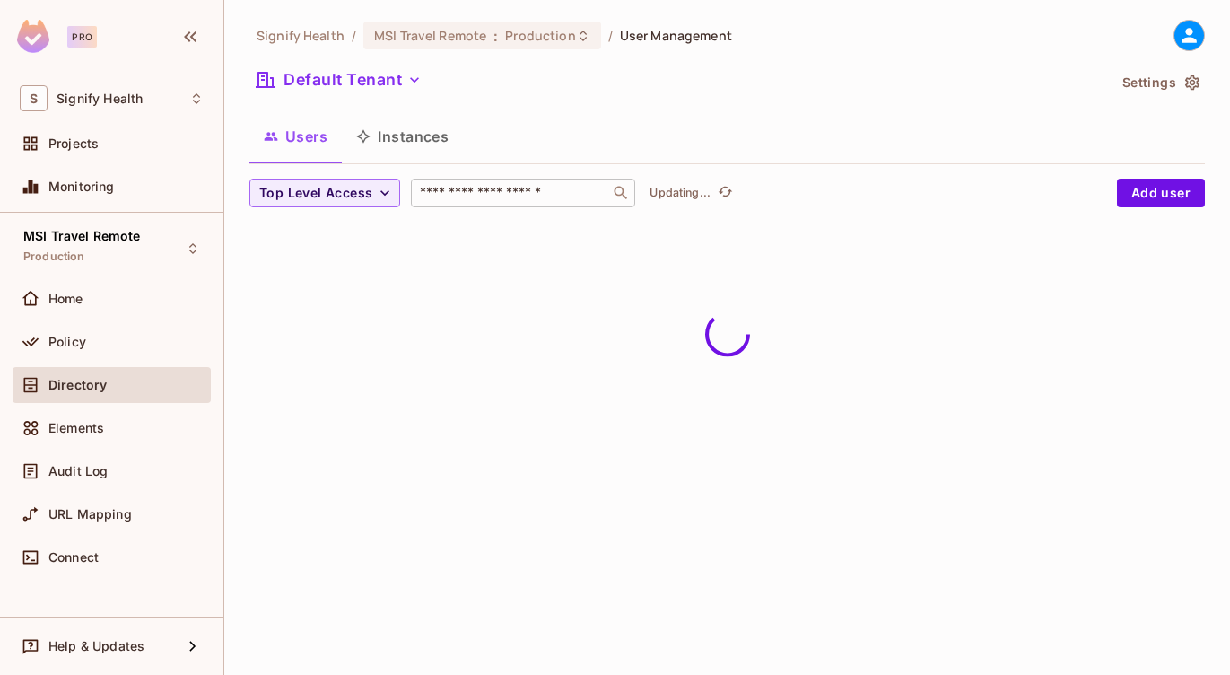
scroll to position [0, 0]
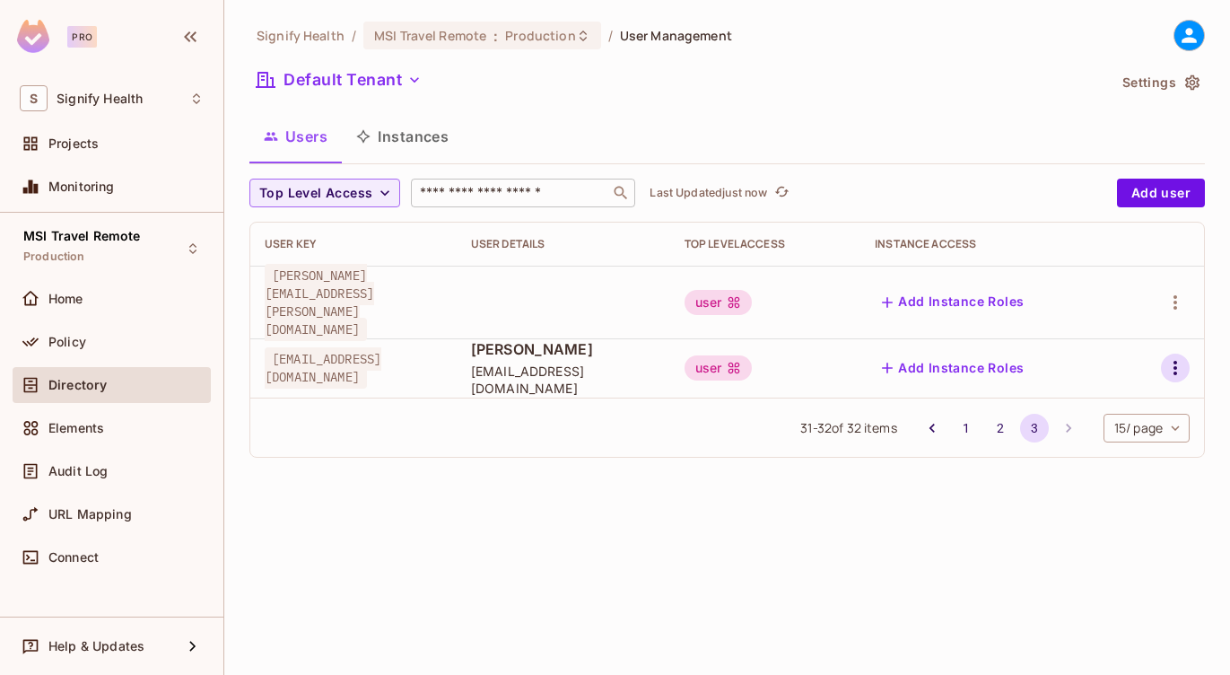
click at [1180, 357] on icon "button" at bounding box center [1175, 368] width 22 height 22
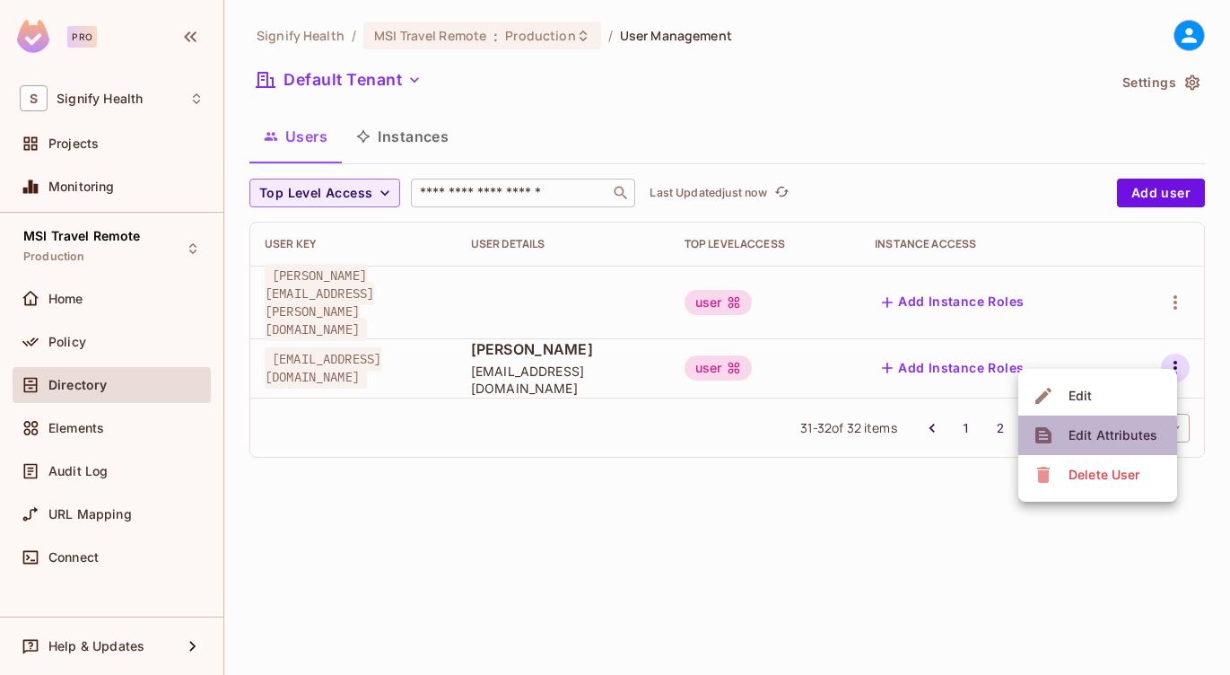
click at [1076, 441] on div "Edit Attributes" at bounding box center [1112, 435] width 89 height 18
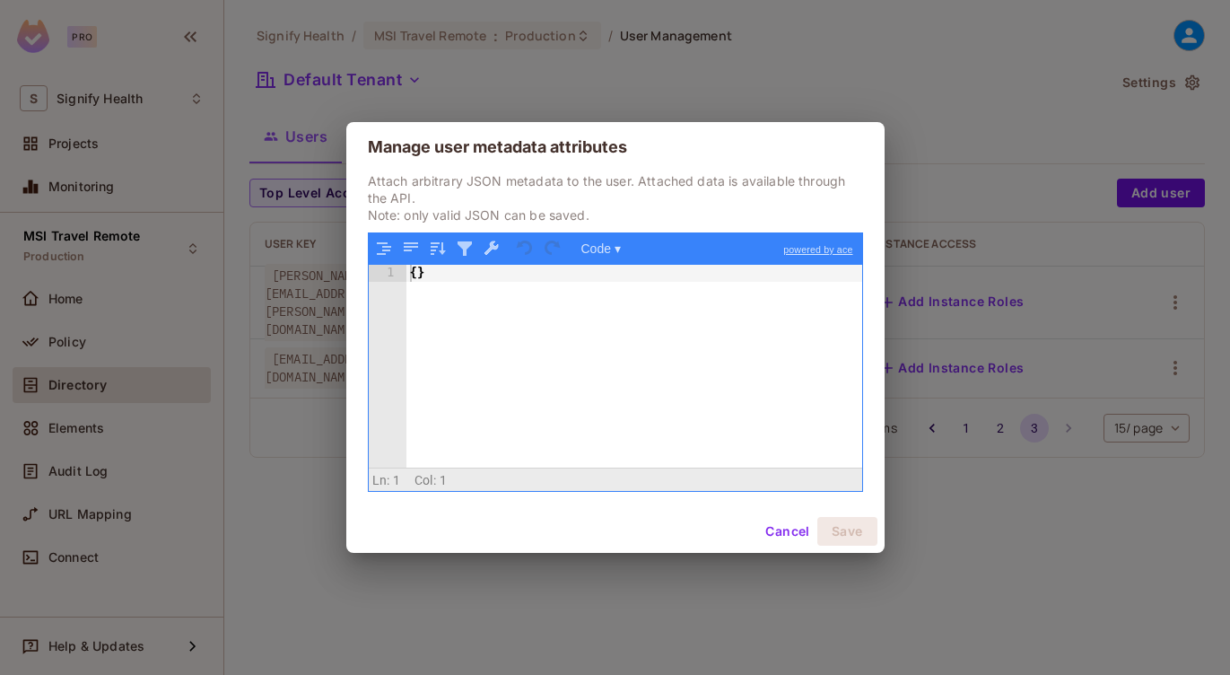
click at [777, 531] on button "Cancel" at bounding box center [787, 531] width 58 height 29
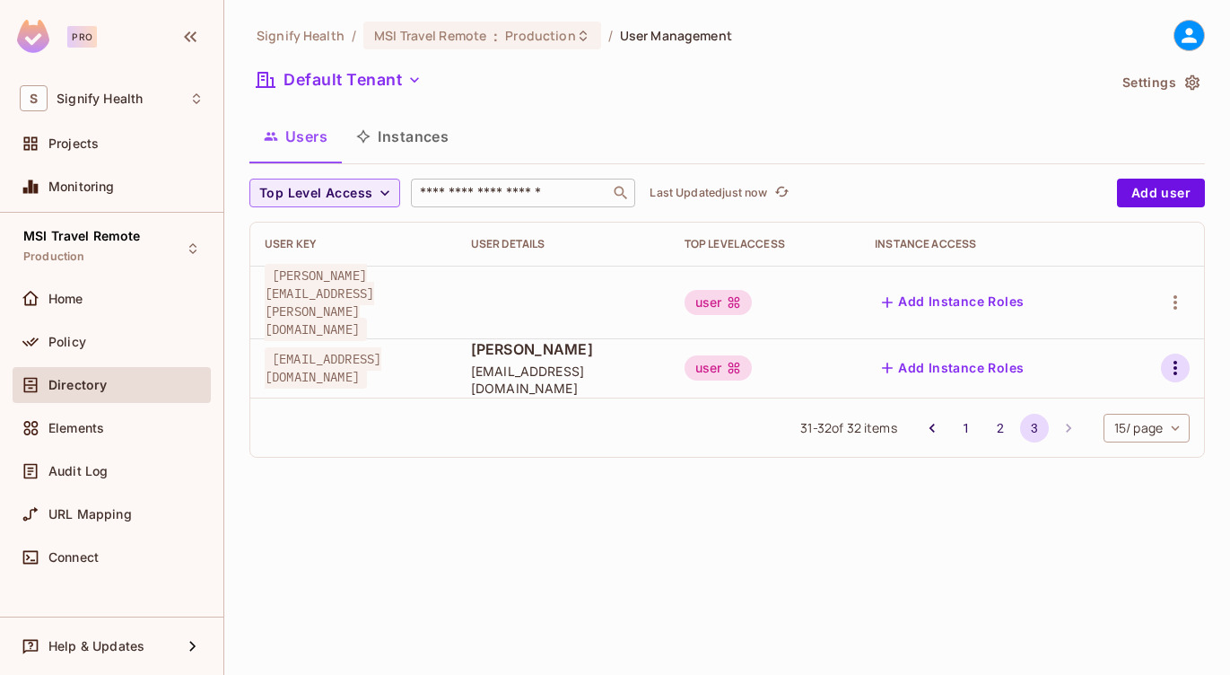
click at [1168, 357] on icon "button" at bounding box center [1175, 368] width 22 height 22
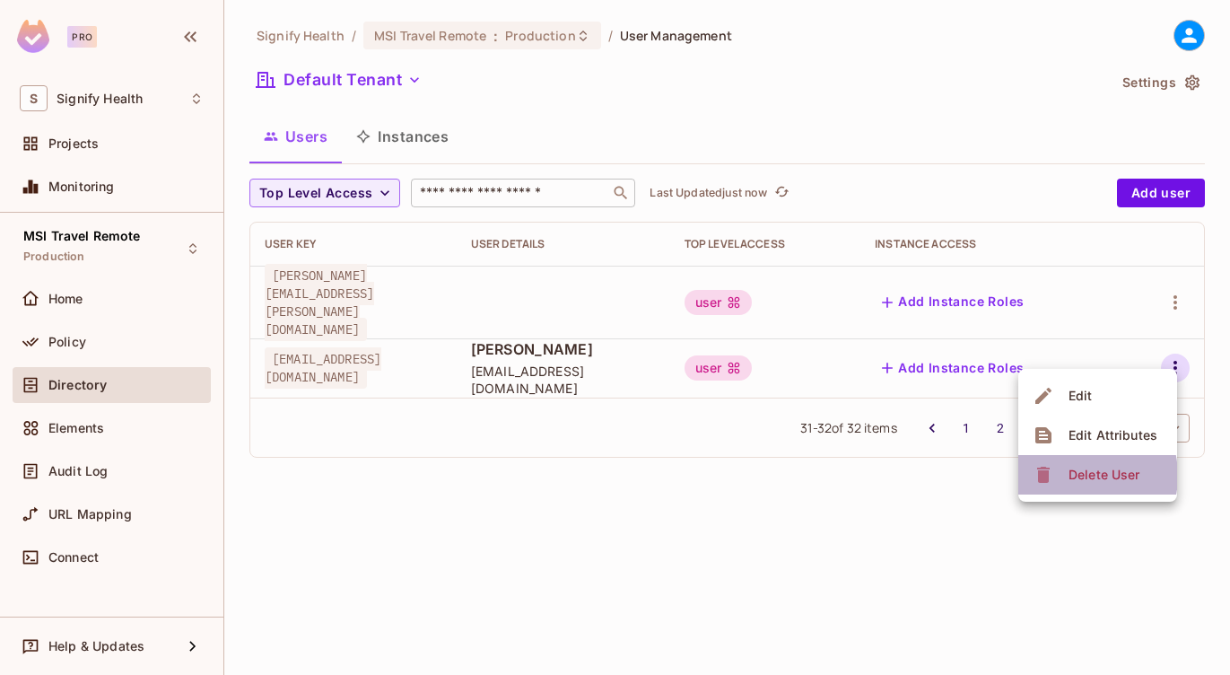
click at [1072, 475] on div "Delete User" at bounding box center [1103, 475] width 71 height 18
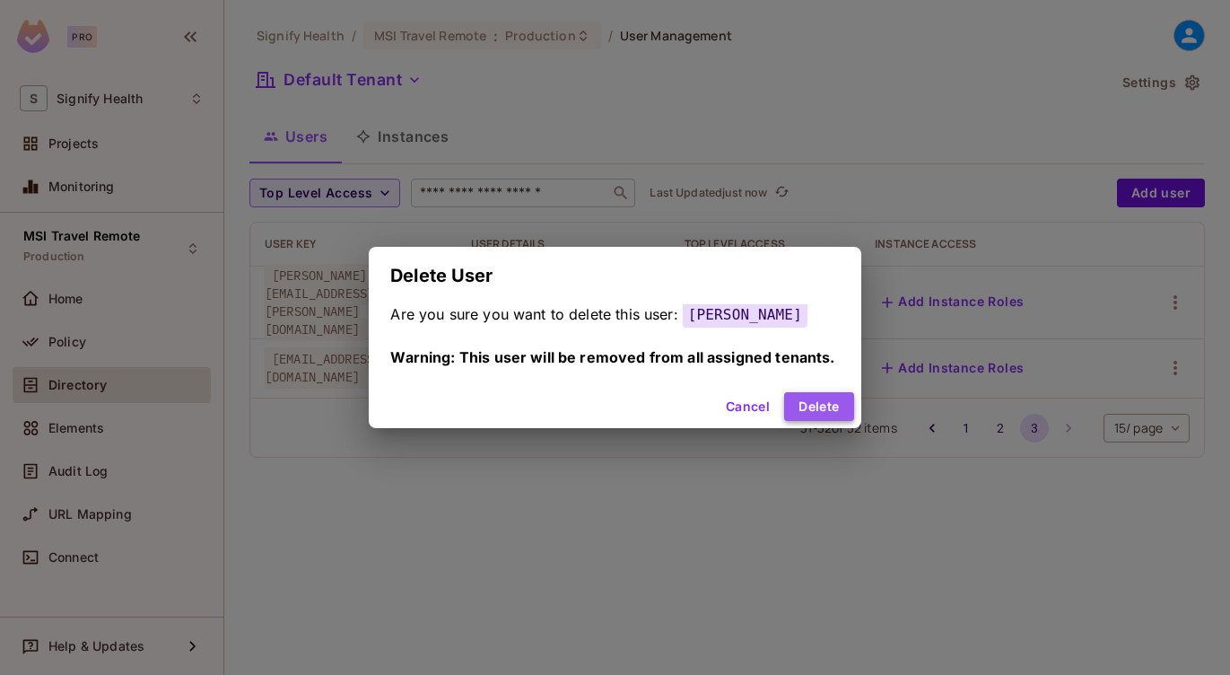
click at [835, 403] on button "Delete" at bounding box center [818, 406] width 69 height 29
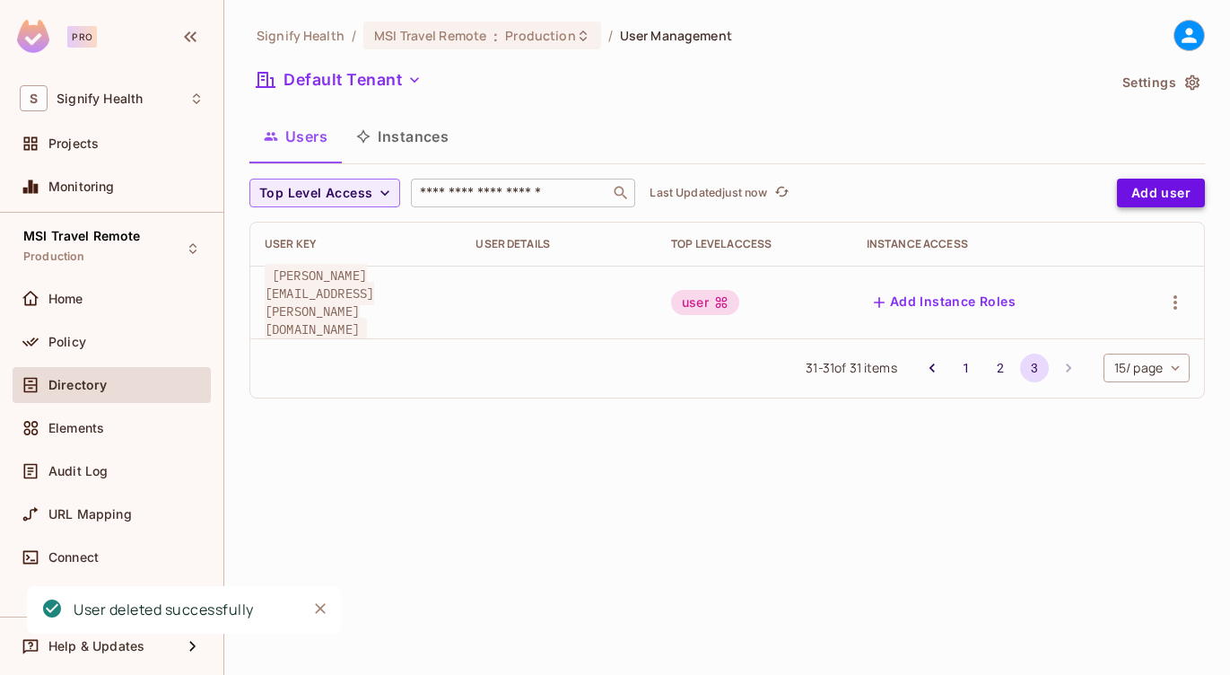
click at [1153, 182] on button "Add user" at bounding box center [1161, 193] width 88 height 29
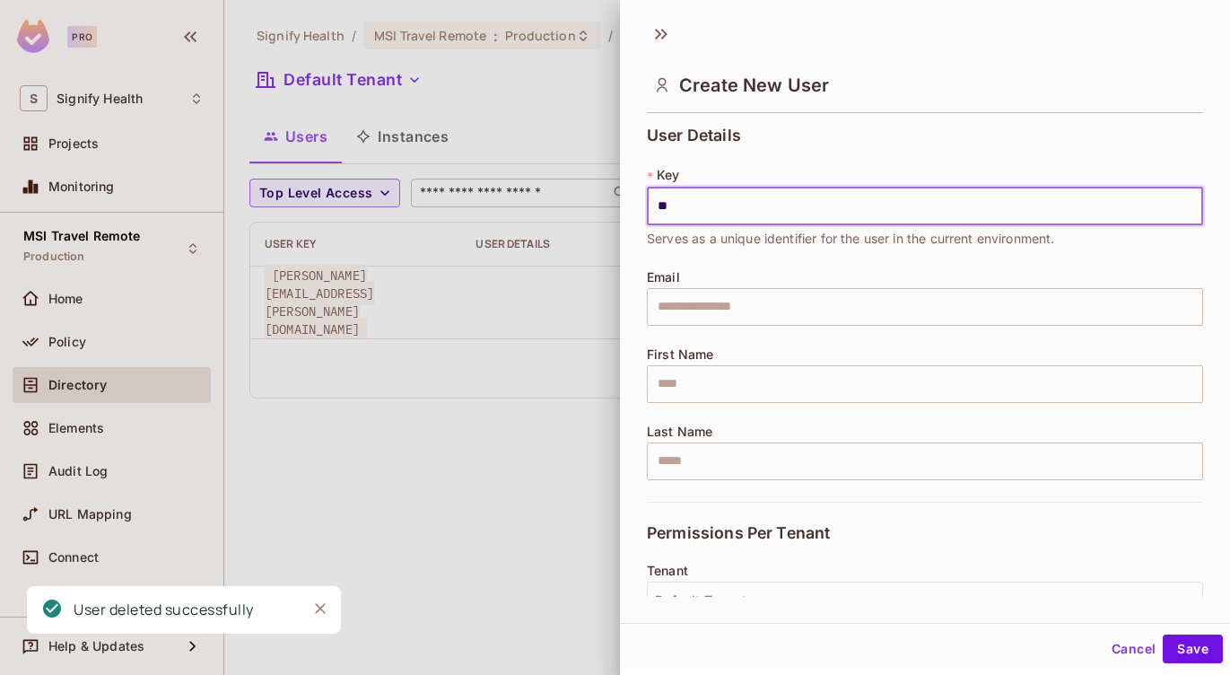
type input "**********"
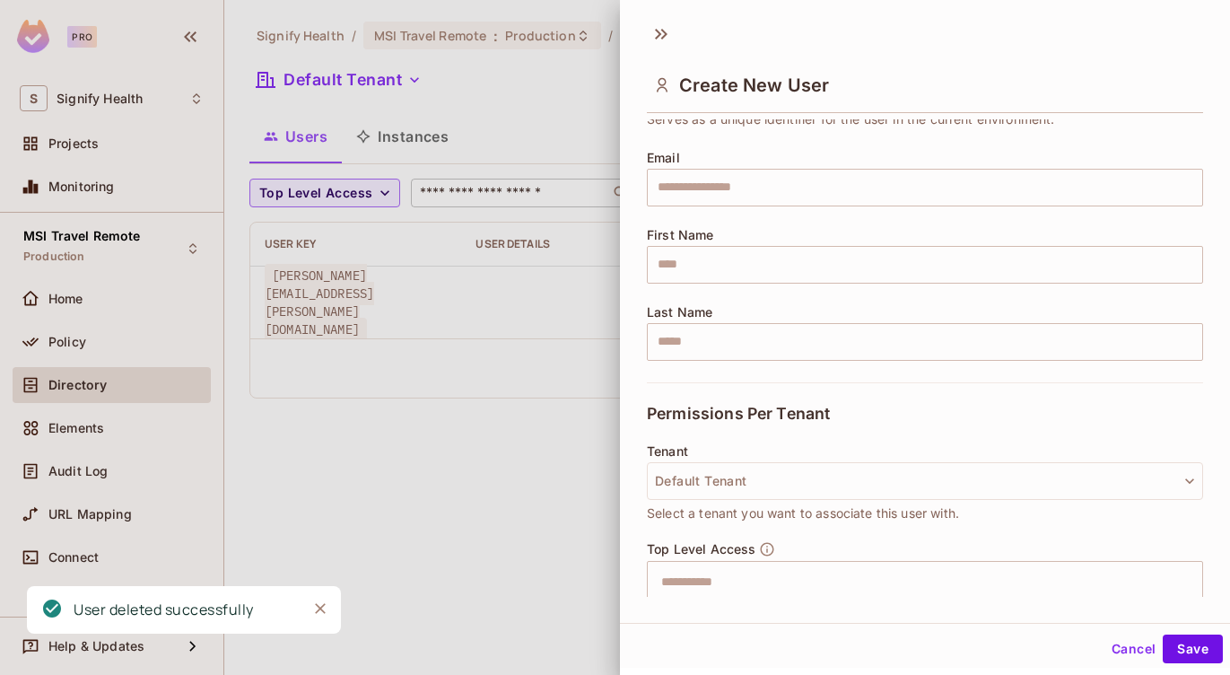
scroll to position [295, 0]
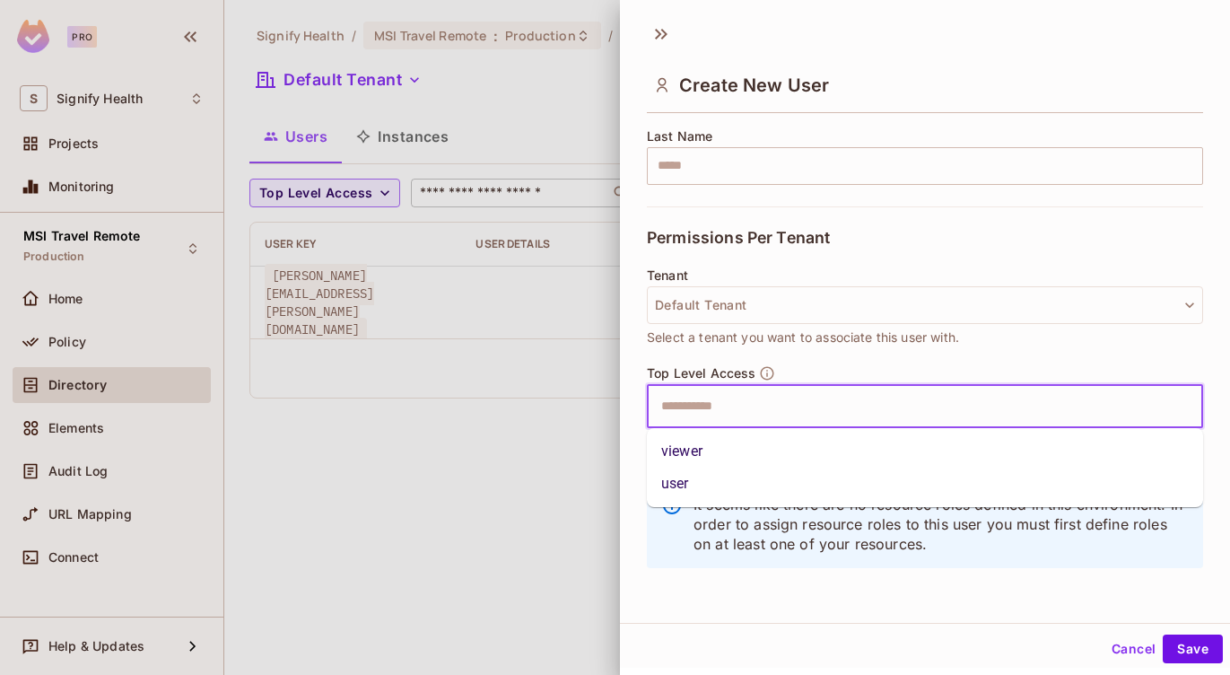
click at [735, 404] on input "text" at bounding box center [909, 406] width 518 height 36
click at [702, 456] on li "viewer" at bounding box center [925, 451] width 556 height 32
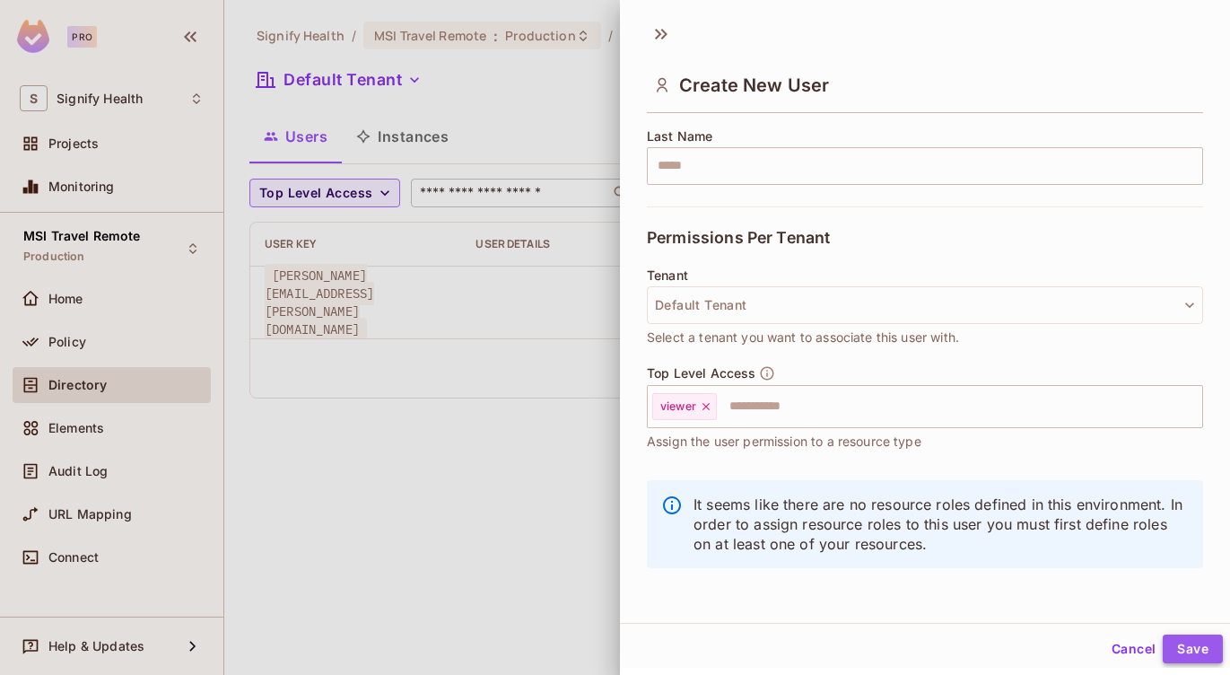
click at [1186, 647] on button "Save" at bounding box center [1193, 648] width 60 height 29
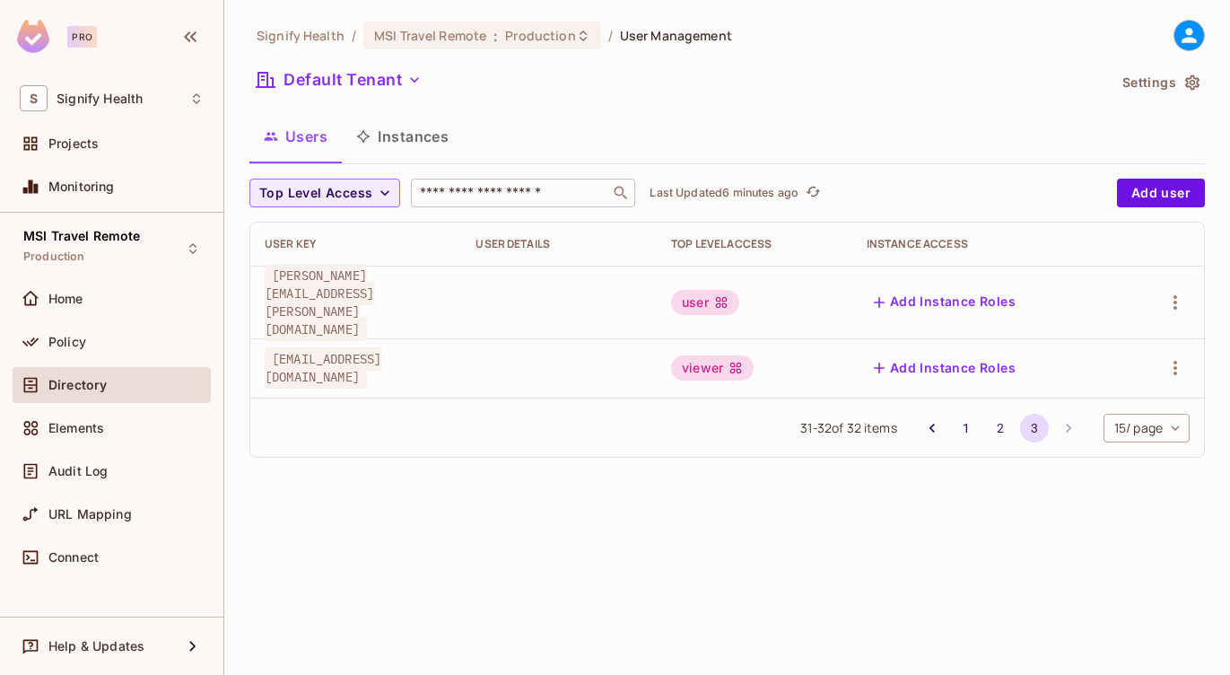
click at [433, 142] on button "Instances" at bounding box center [402, 136] width 121 height 45
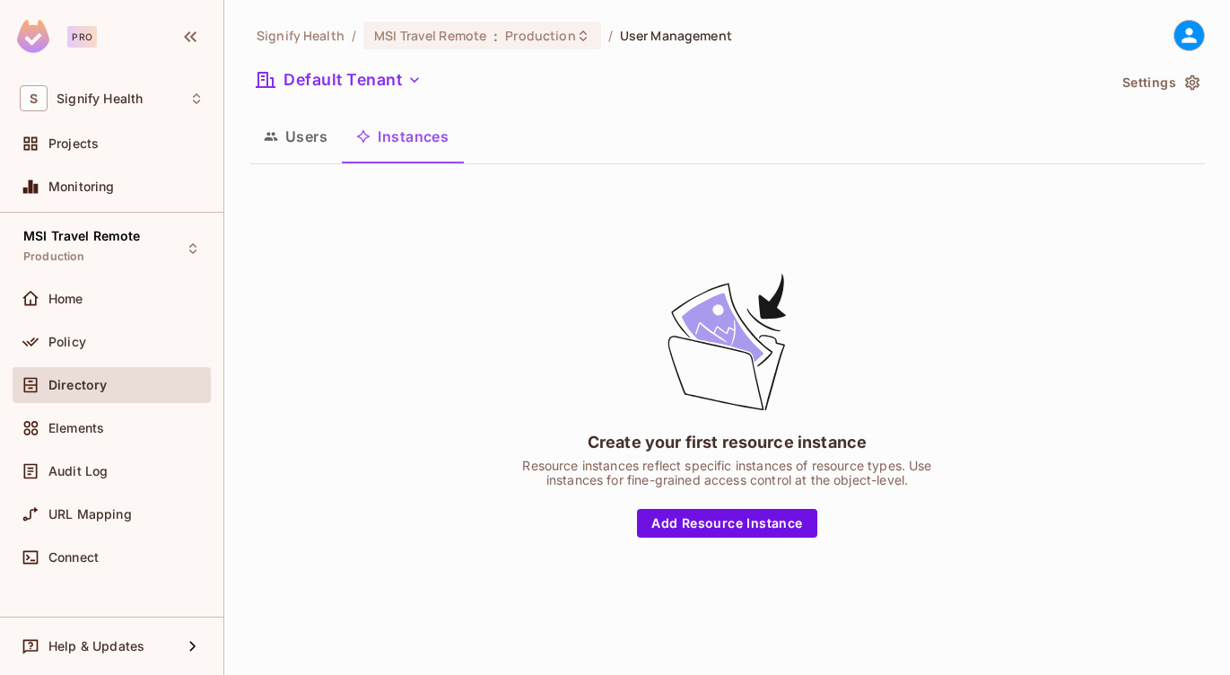
click at [293, 156] on button "Users" at bounding box center [295, 136] width 92 height 45
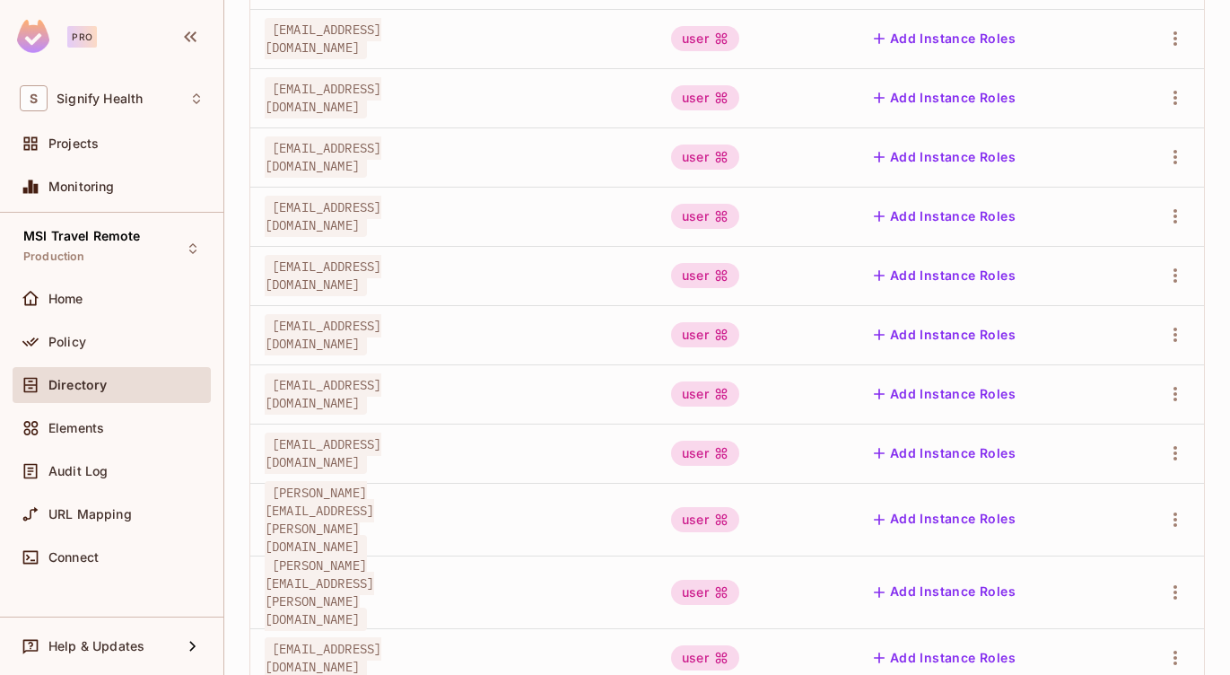
scroll to position [560, 0]
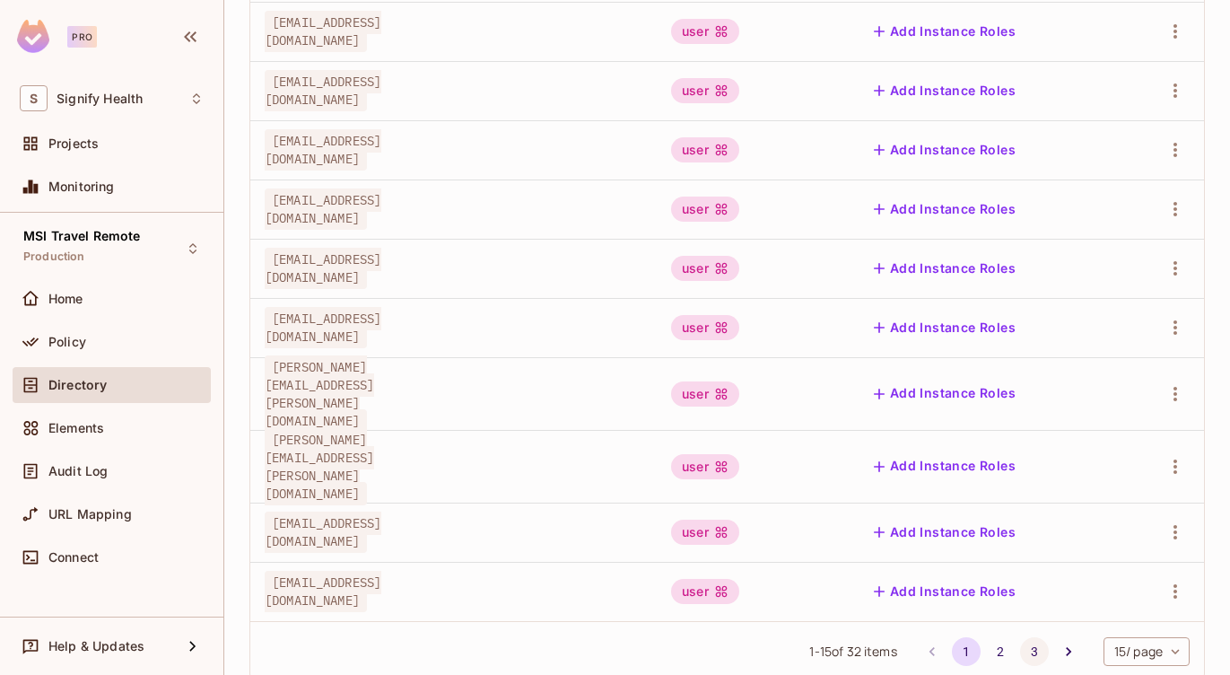
click at [1028, 637] on button "3" at bounding box center [1034, 651] width 29 height 29
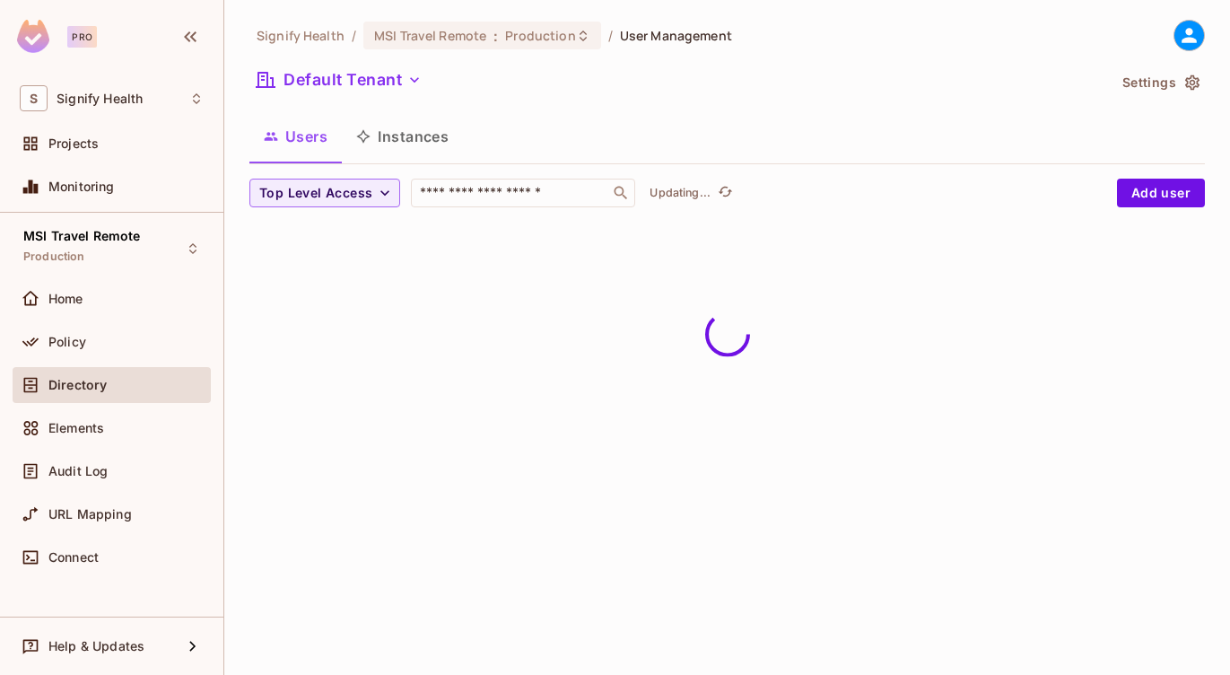
scroll to position [0, 0]
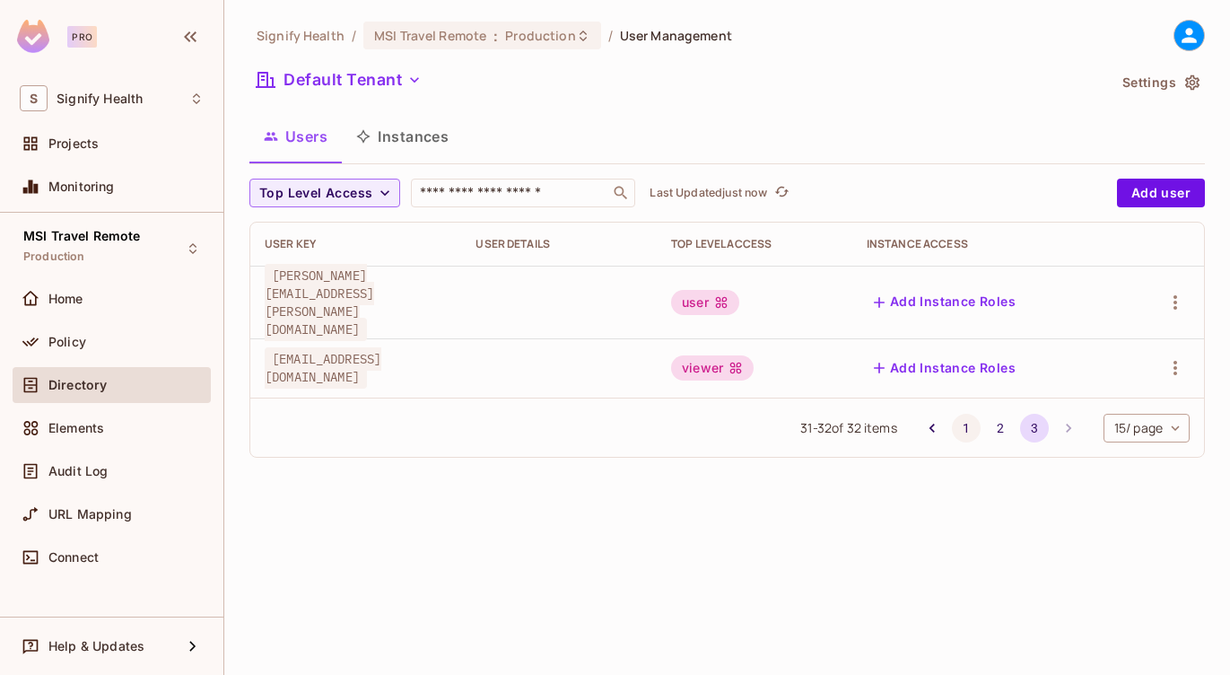
click at [956, 414] on button "1" at bounding box center [966, 428] width 29 height 29
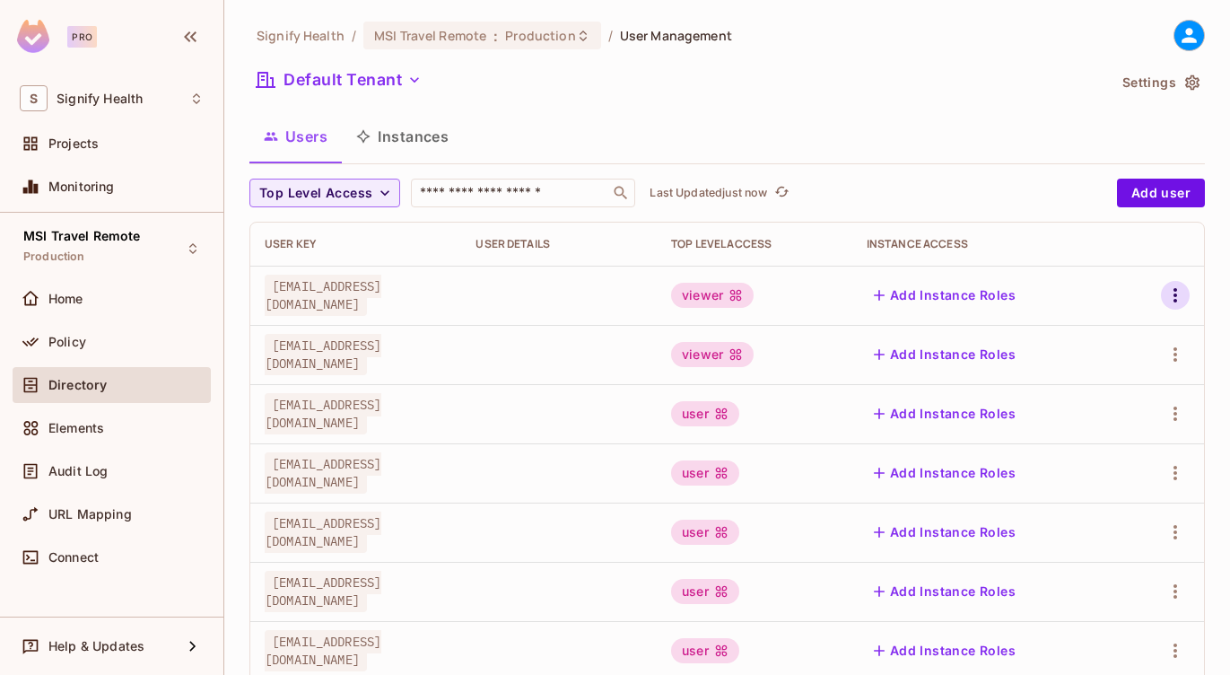
click at [1170, 295] on icon "button" at bounding box center [1175, 295] width 22 height 22
click at [1093, 340] on span "Edit" at bounding box center [1080, 336] width 35 height 29
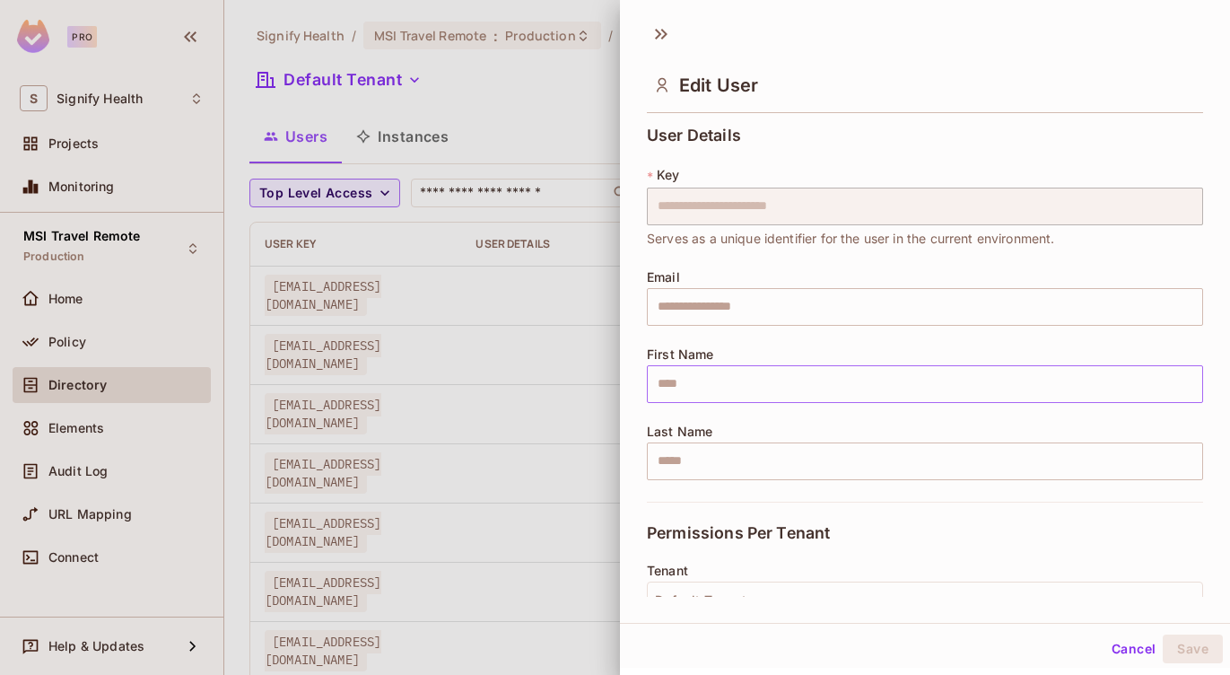
scroll to position [295, 0]
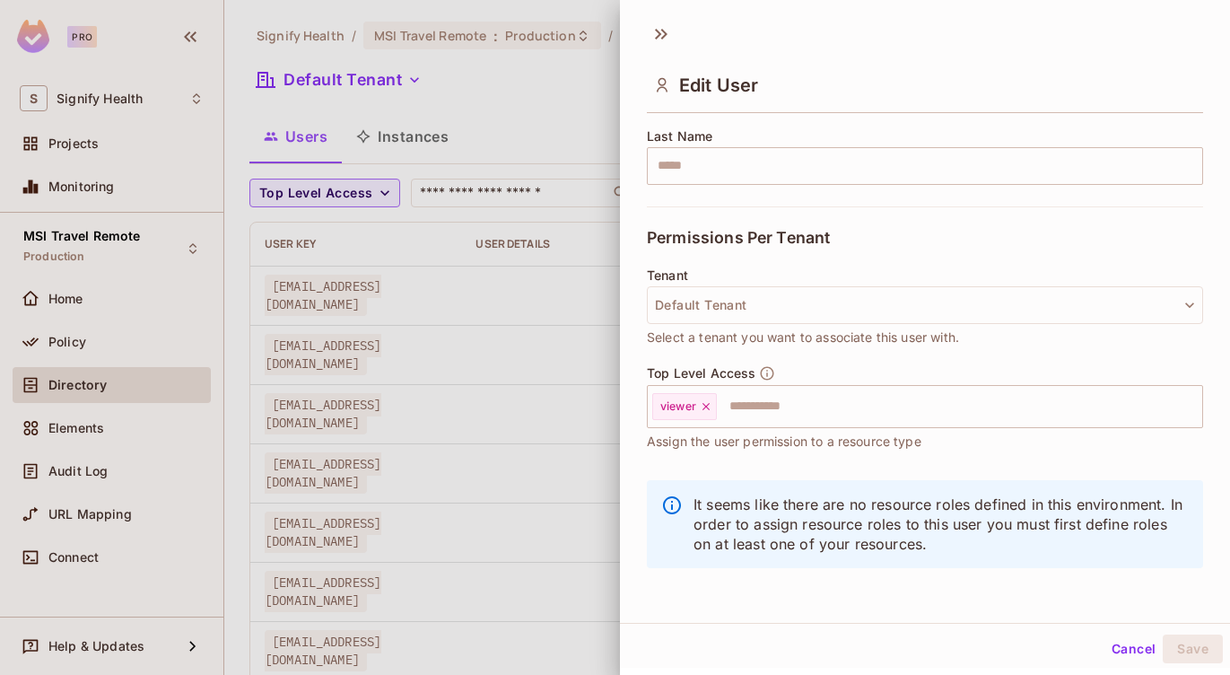
drag, startPoint x: 1127, startPoint y: 642, endPoint x: 1072, endPoint y: 577, distance: 85.3
click at [1072, 577] on div "**********" at bounding box center [925, 333] width 610 height 667
click at [1129, 641] on button "Cancel" at bounding box center [1133, 648] width 58 height 29
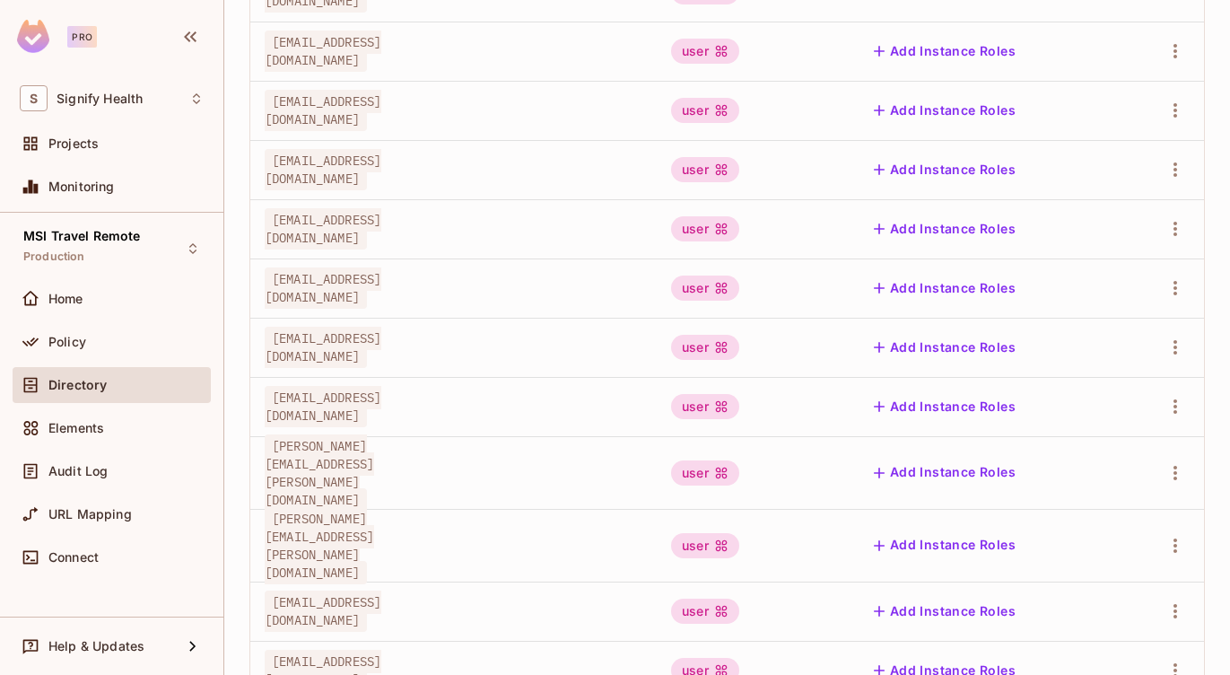
scroll to position [579, 0]
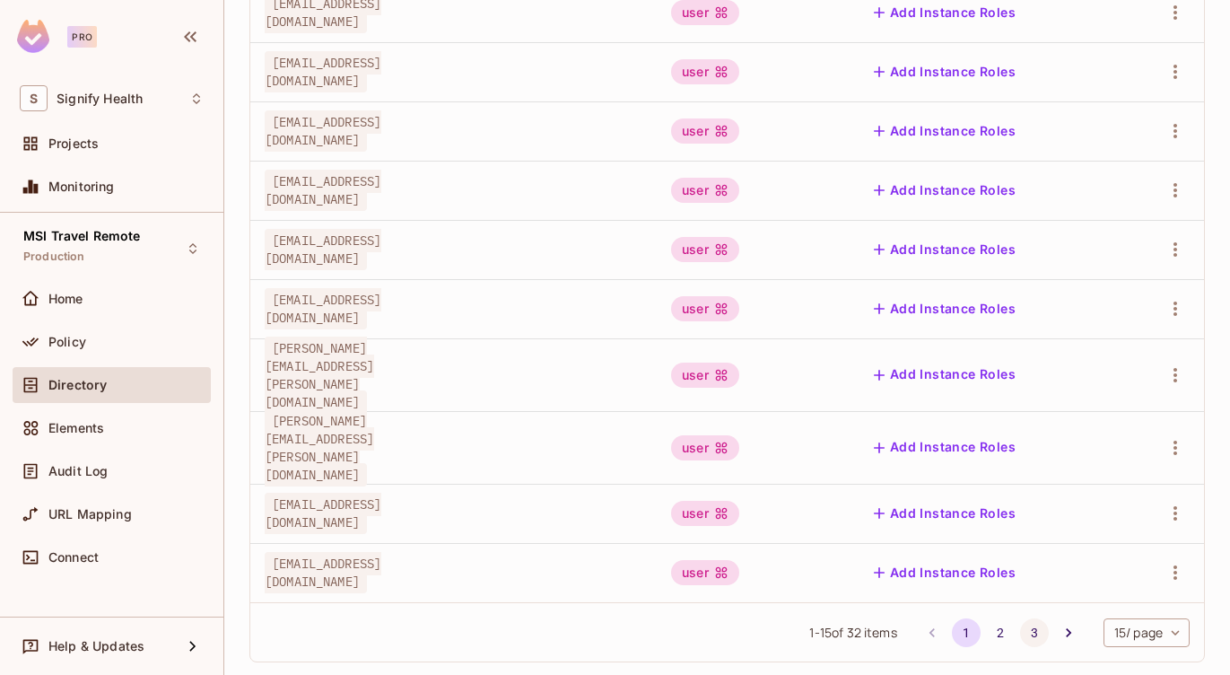
click at [1035, 618] on button "3" at bounding box center [1034, 632] width 29 height 29
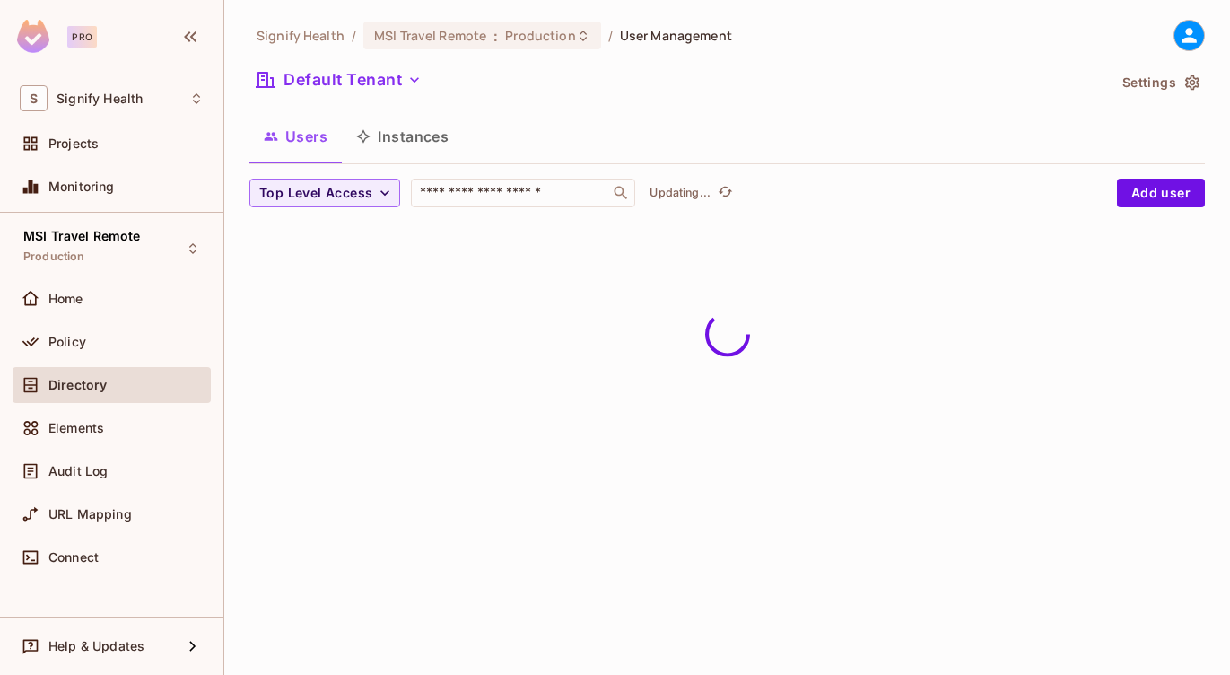
scroll to position [0, 0]
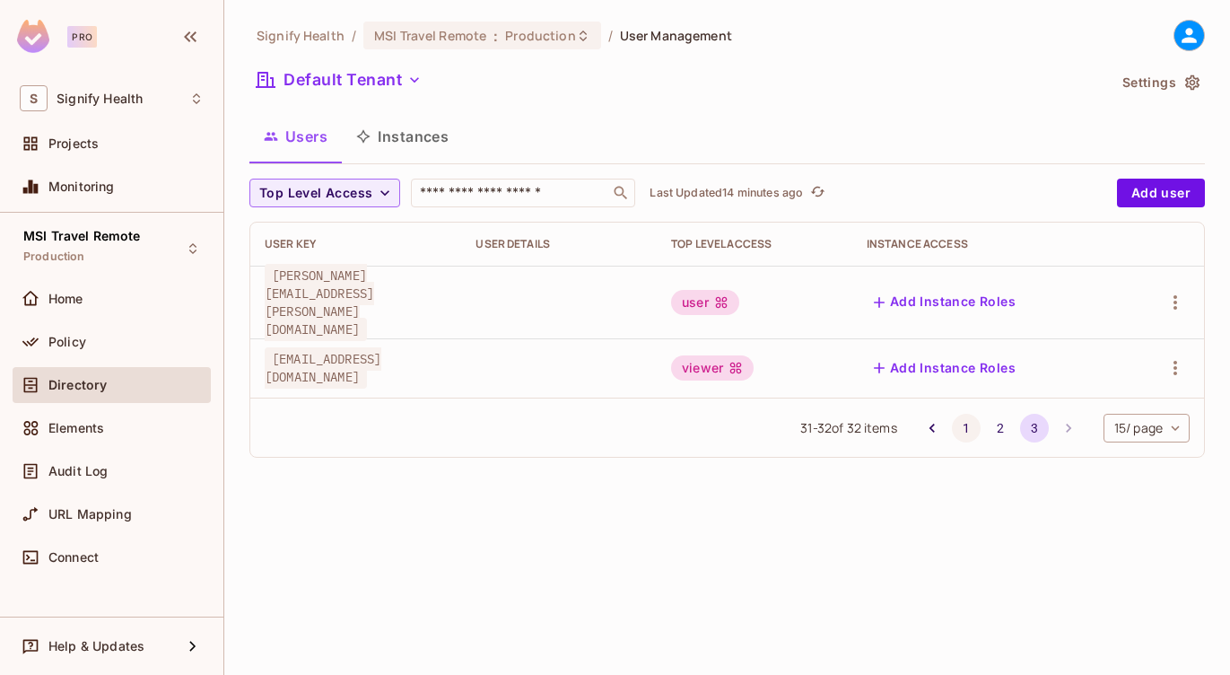
click at [962, 414] on button "1" at bounding box center [966, 428] width 29 height 29
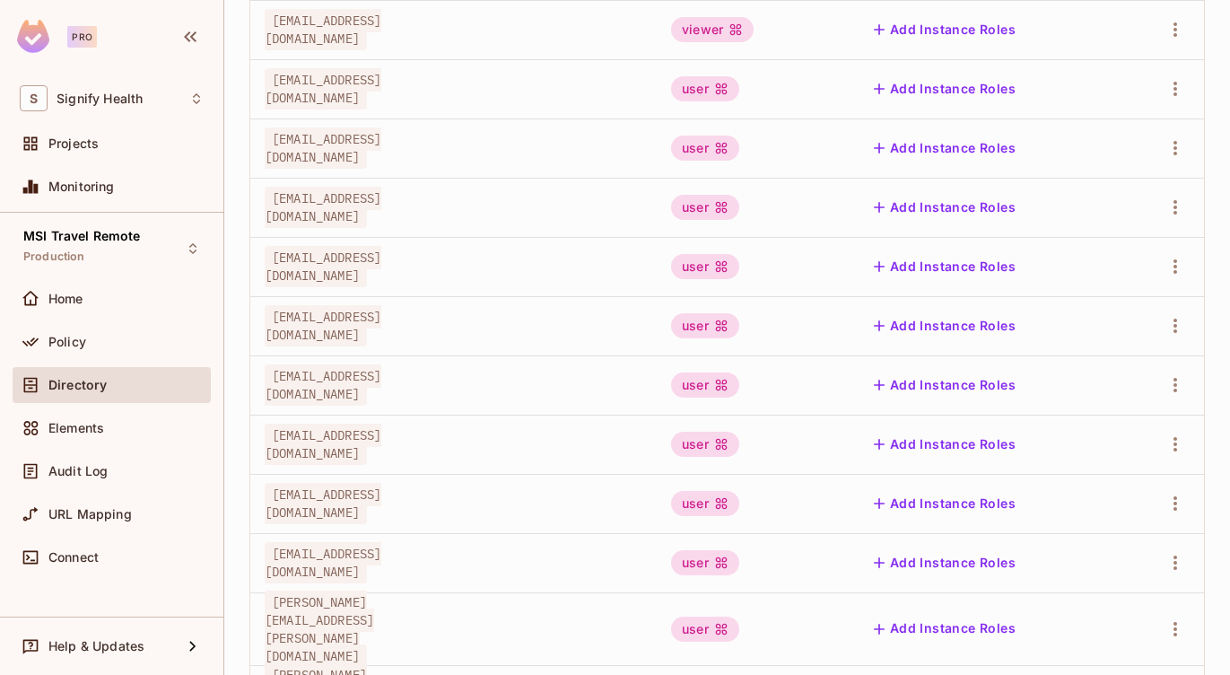
scroll to position [579, 0]
